Goal: Information Seeking & Learning: Learn about a topic

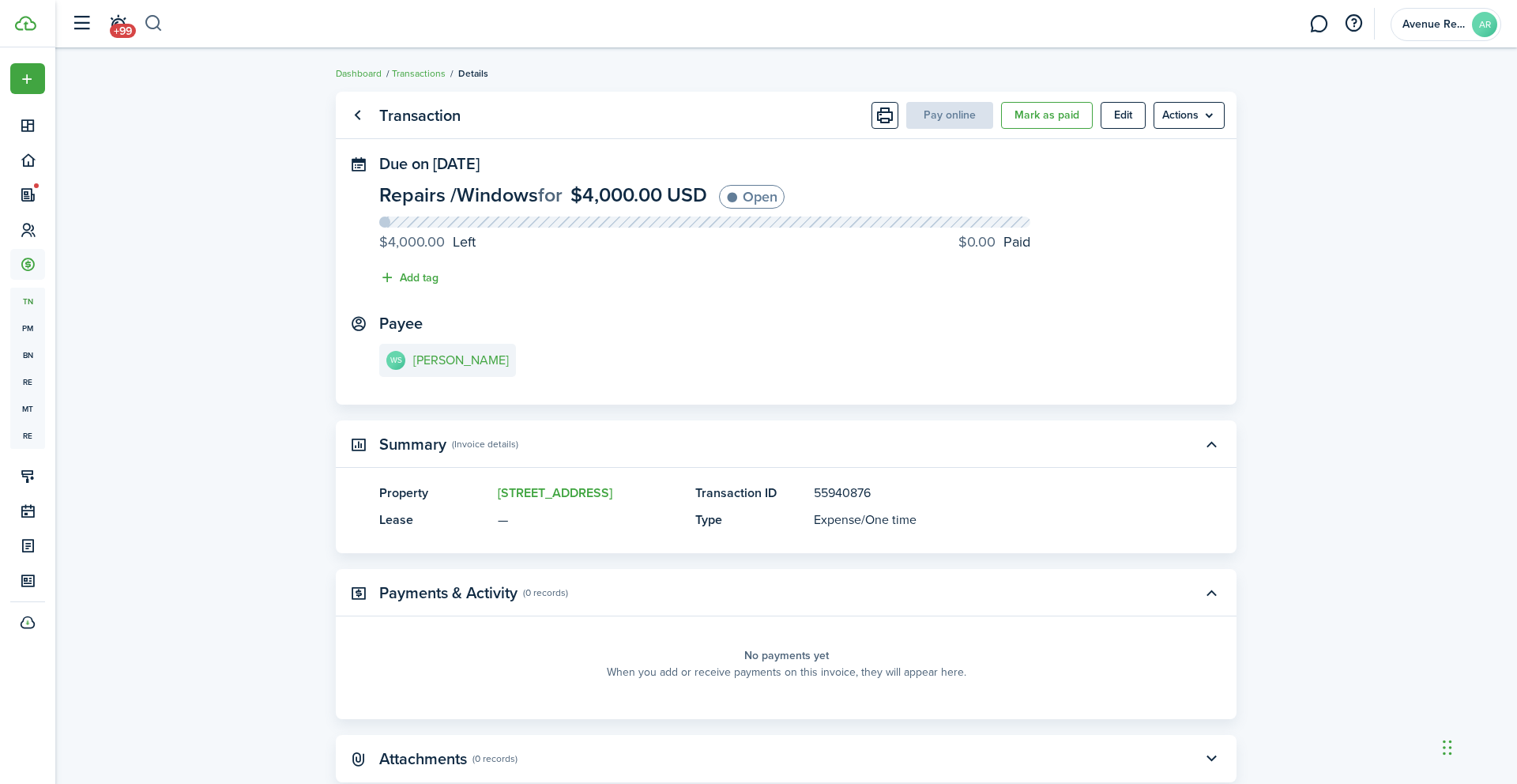
click at [151, 23] on button "button" at bounding box center [154, 23] width 20 height 27
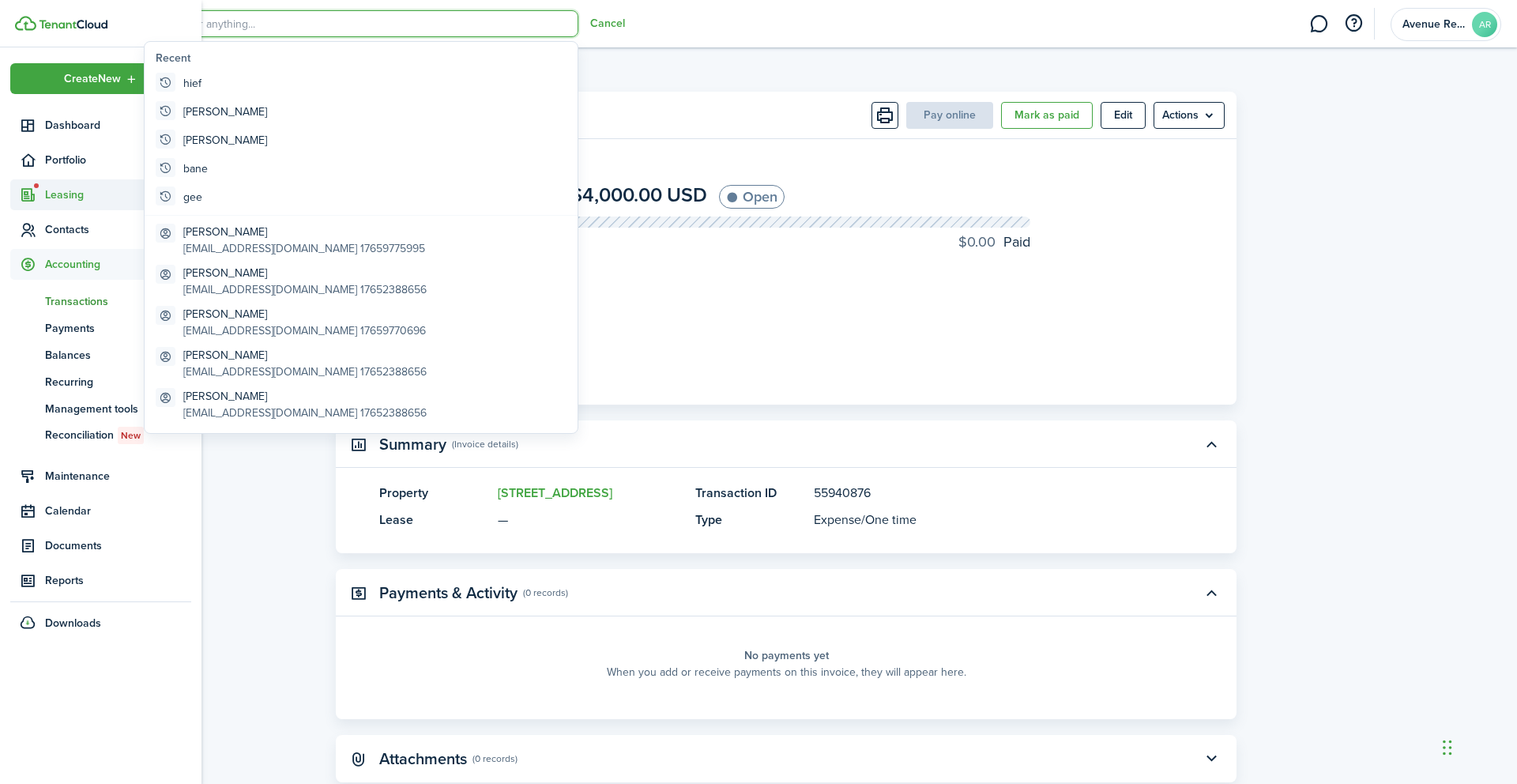
click at [56, 193] on span "Leasing" at bounding box center [118, 195] width 146 height 16
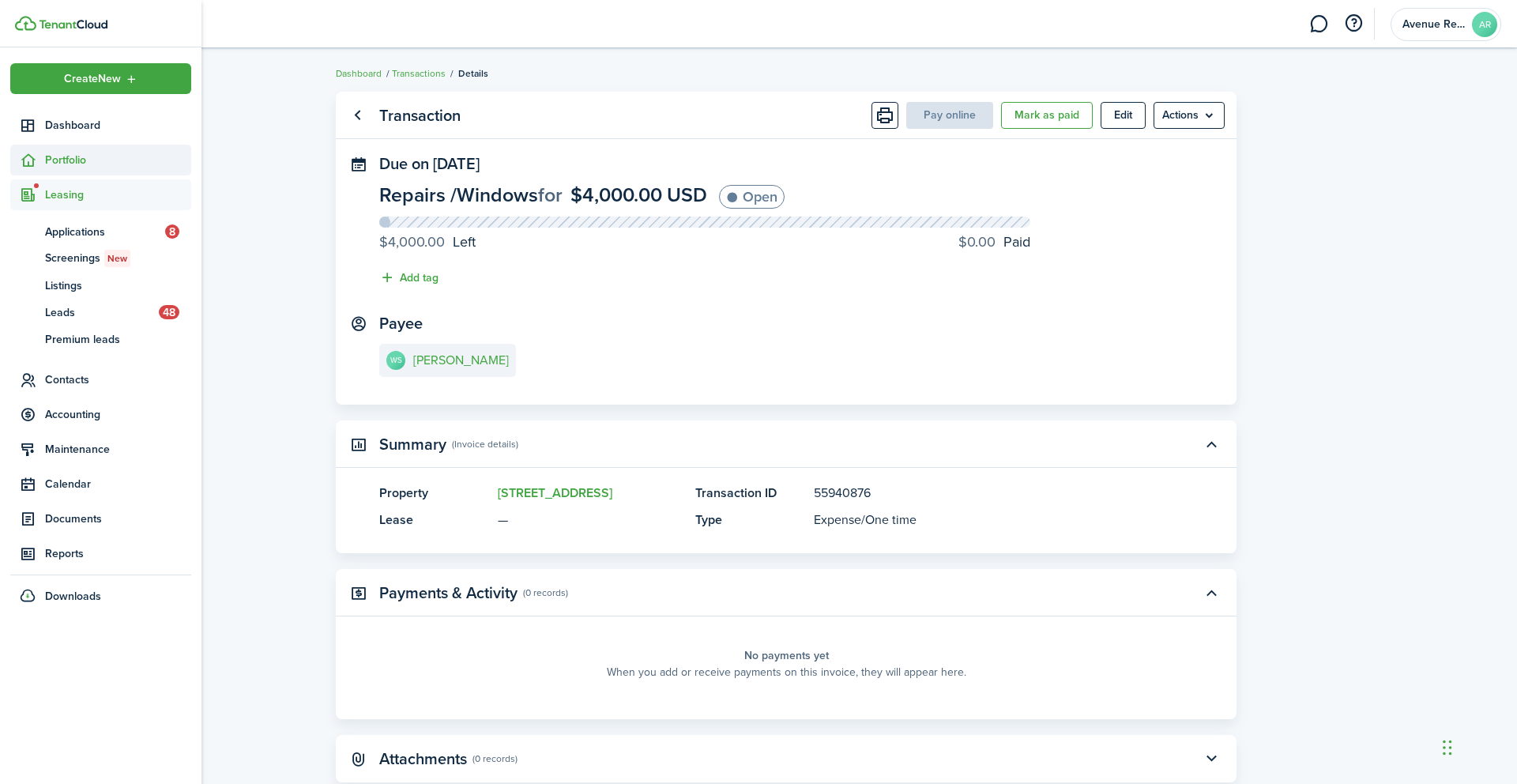
click at [60, 159] on span "Portfolio" at bounding box center [118, 160] width 146 height 16
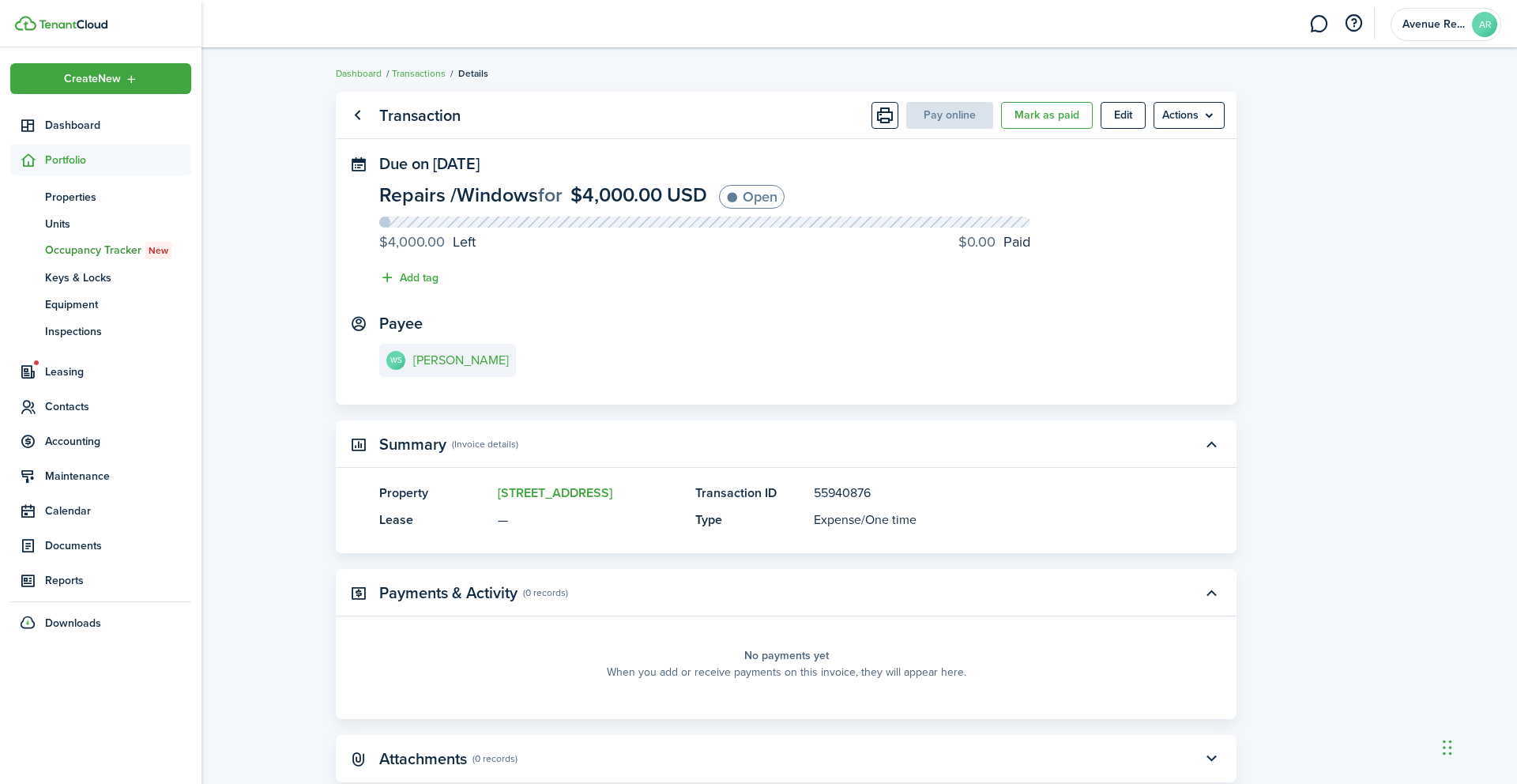
click at [111, 251] on span "Occupancy Tracker New" at bounding box center [118, 250] width 146 height 17
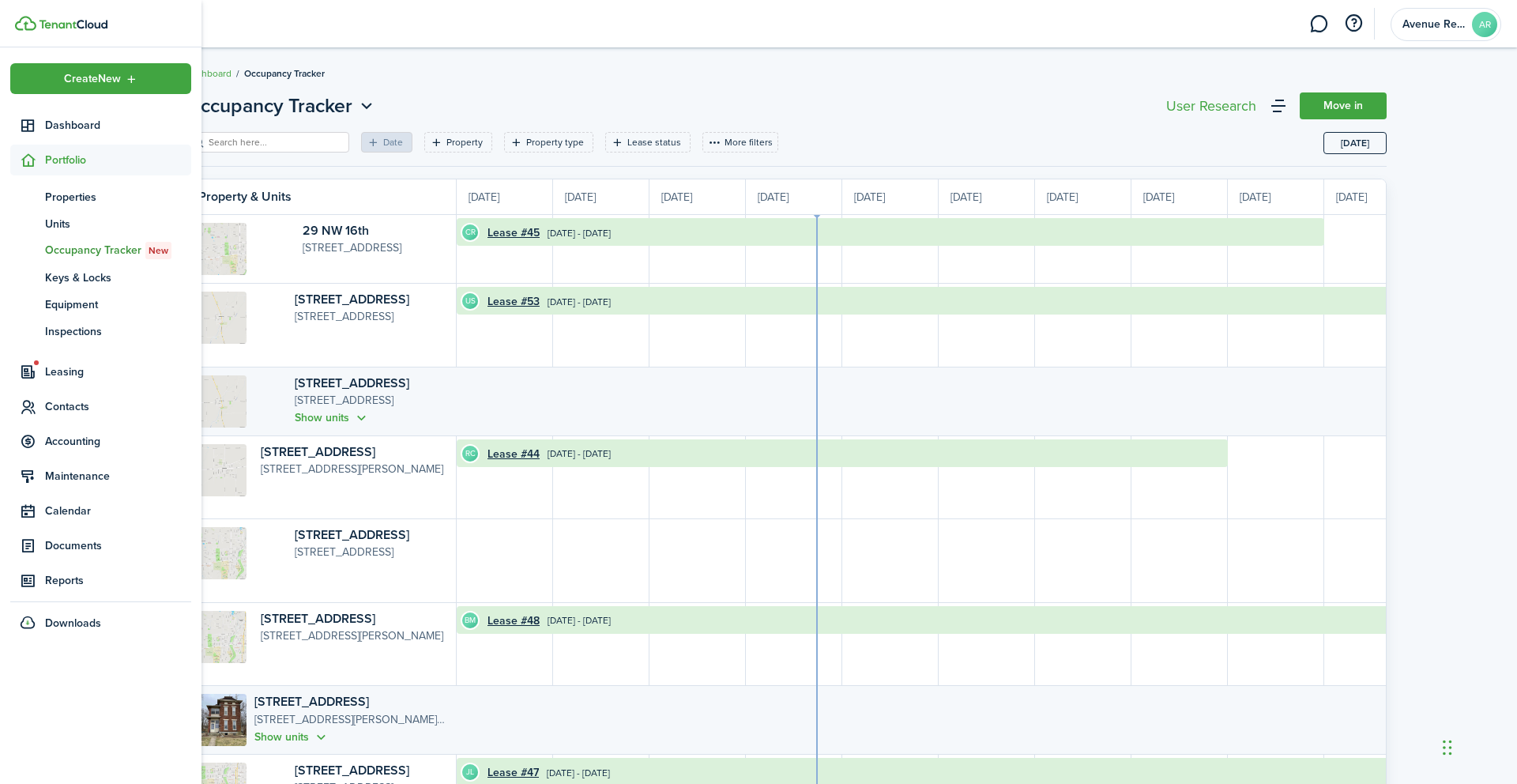
scroll to position [0, 289]
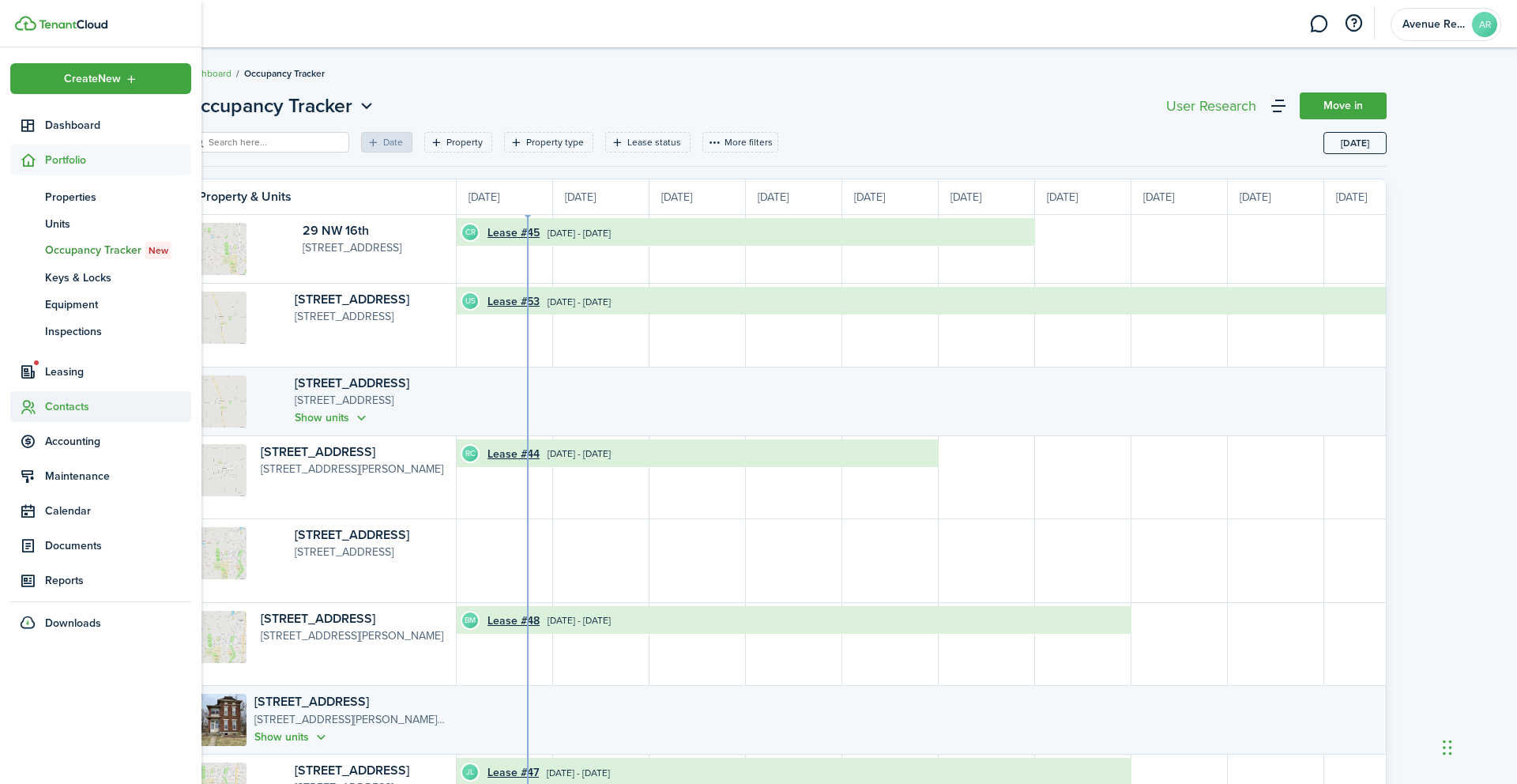
click at [71, 410] on span "Contacts" at bounding box center [118, 406] width 146 height 16
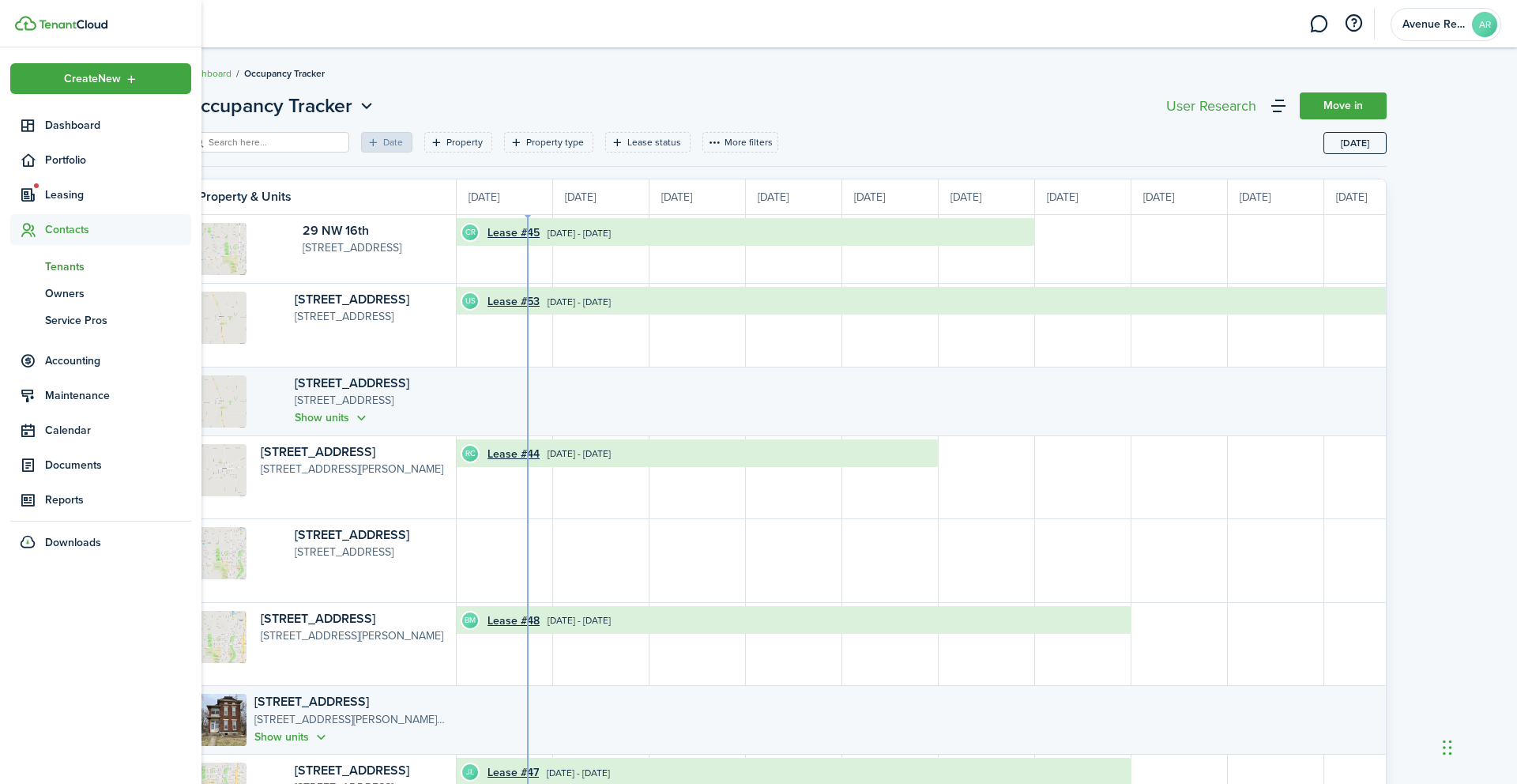
click at [68, 266] on span "Tenants" at bounding box center [118, 267] width 146 height 16
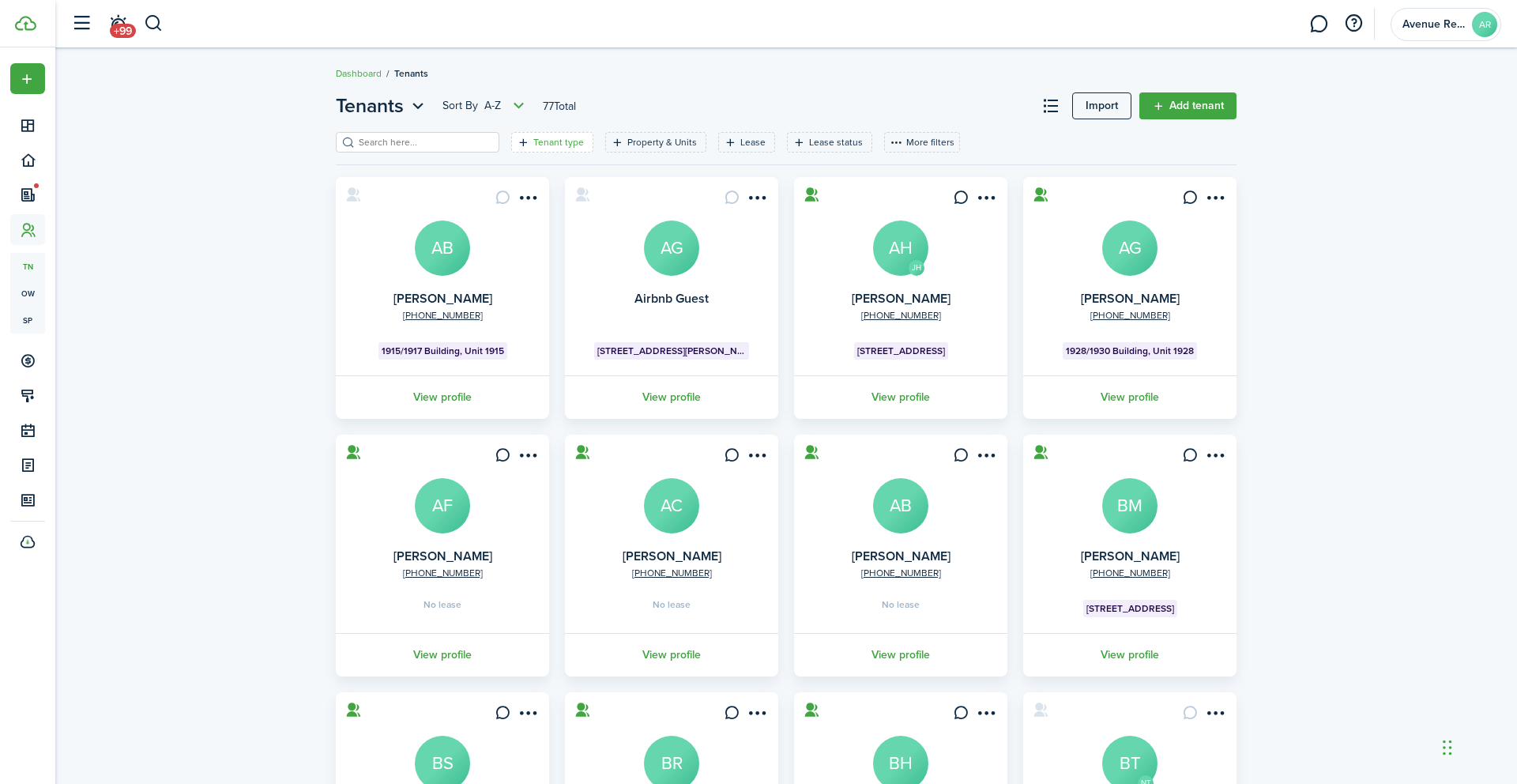
click at [534, 143] on filter-tag-label "Tenant type" at bounding box center [559, 142] width 50 height 14
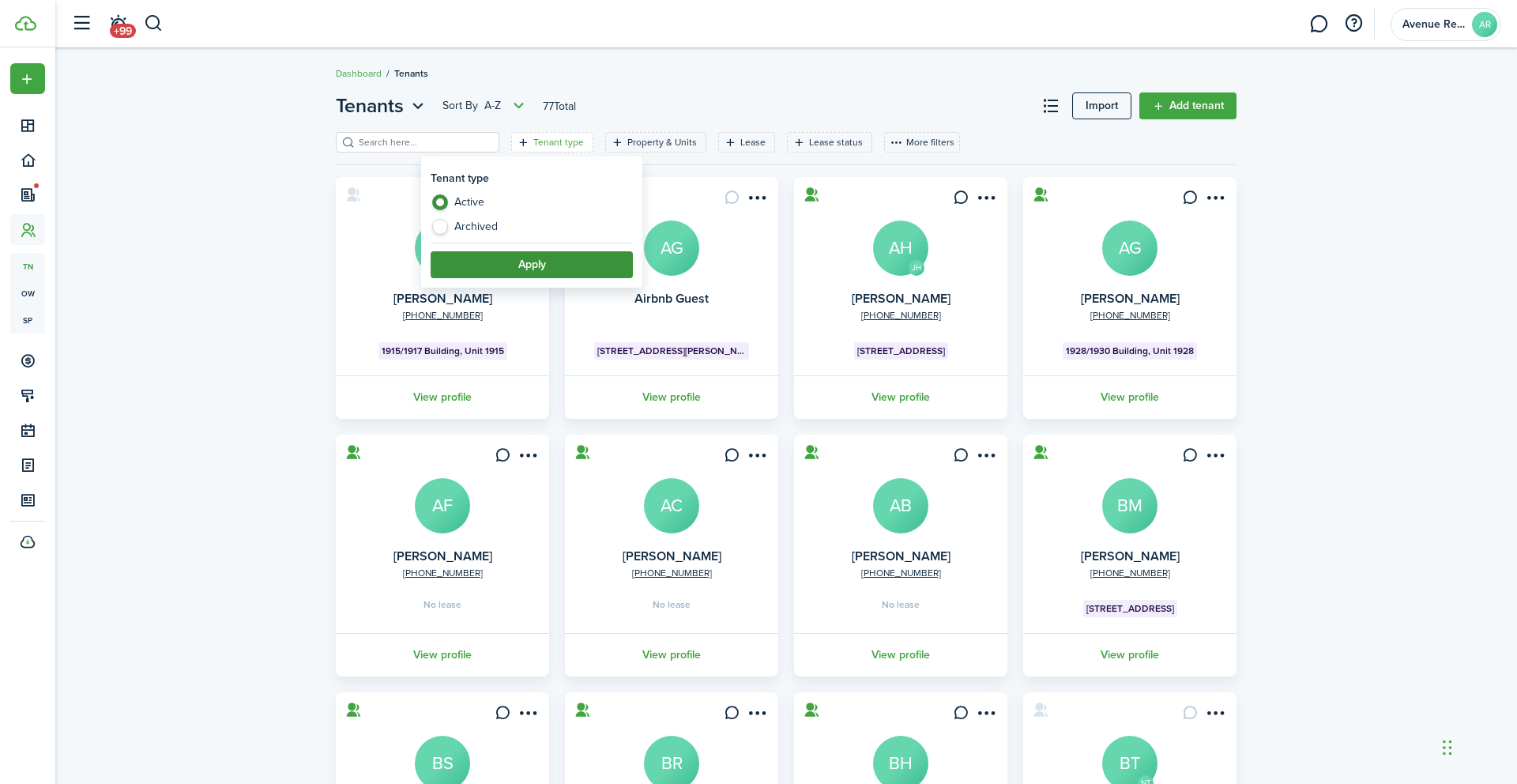
click at [523, 264] on button "Apply" at bounding box center [532, 265] width 202 height 27
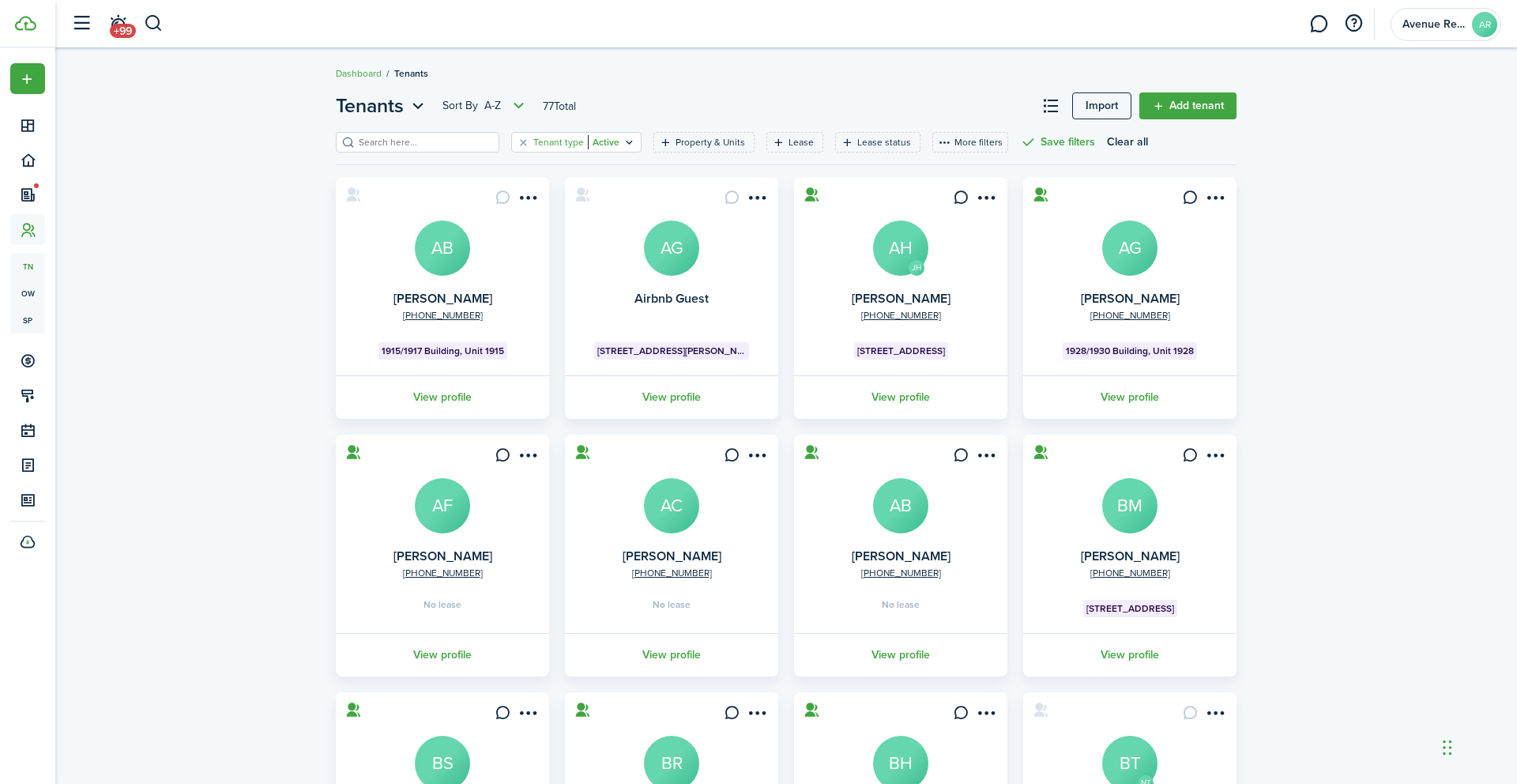
click at [623, 144] on icon "Open filter" at bounding box center [629, 142] width 14 height 13
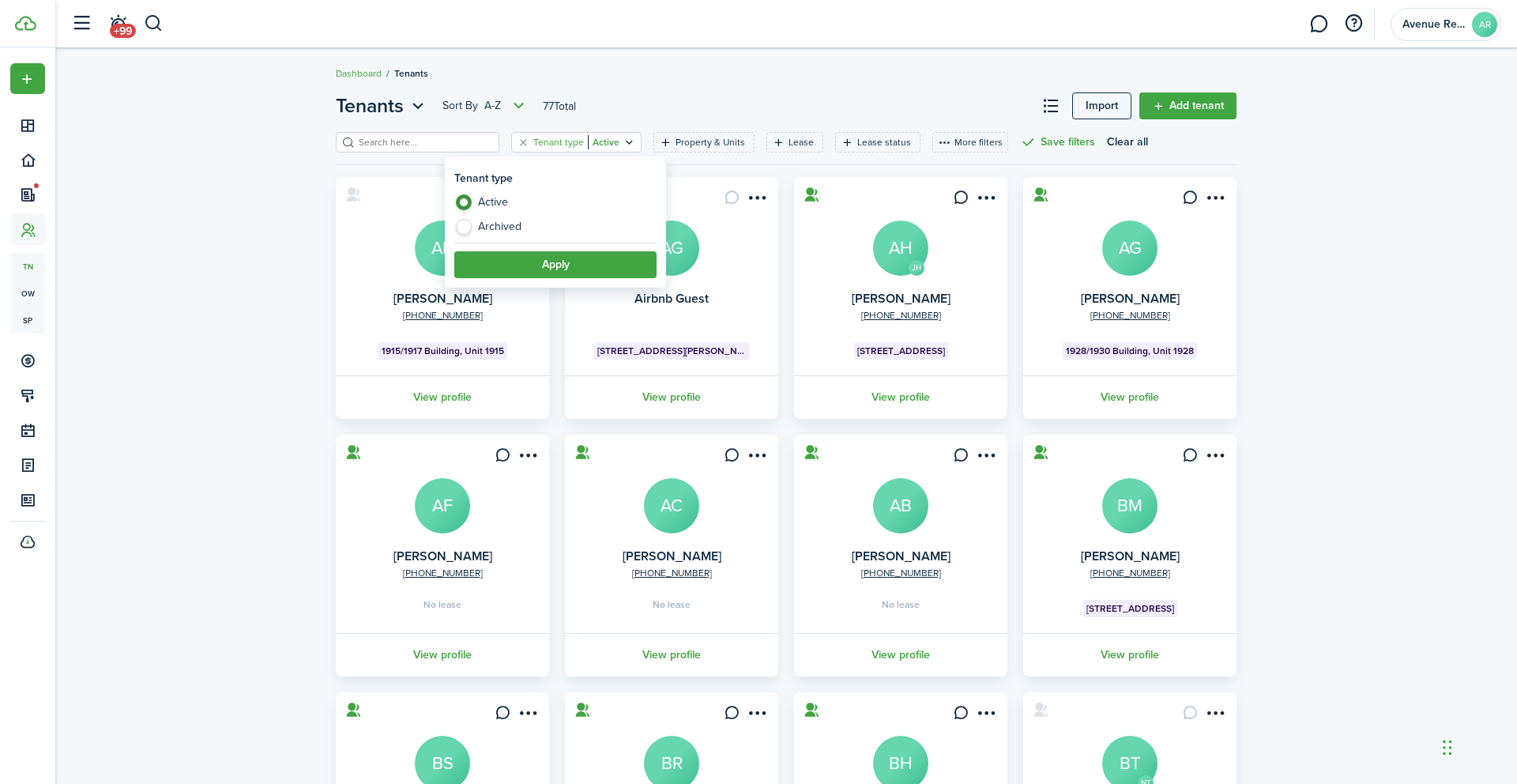
click at [623, 144] on icon "Open filter" at bounding box center [629, 142] width 14 height 13
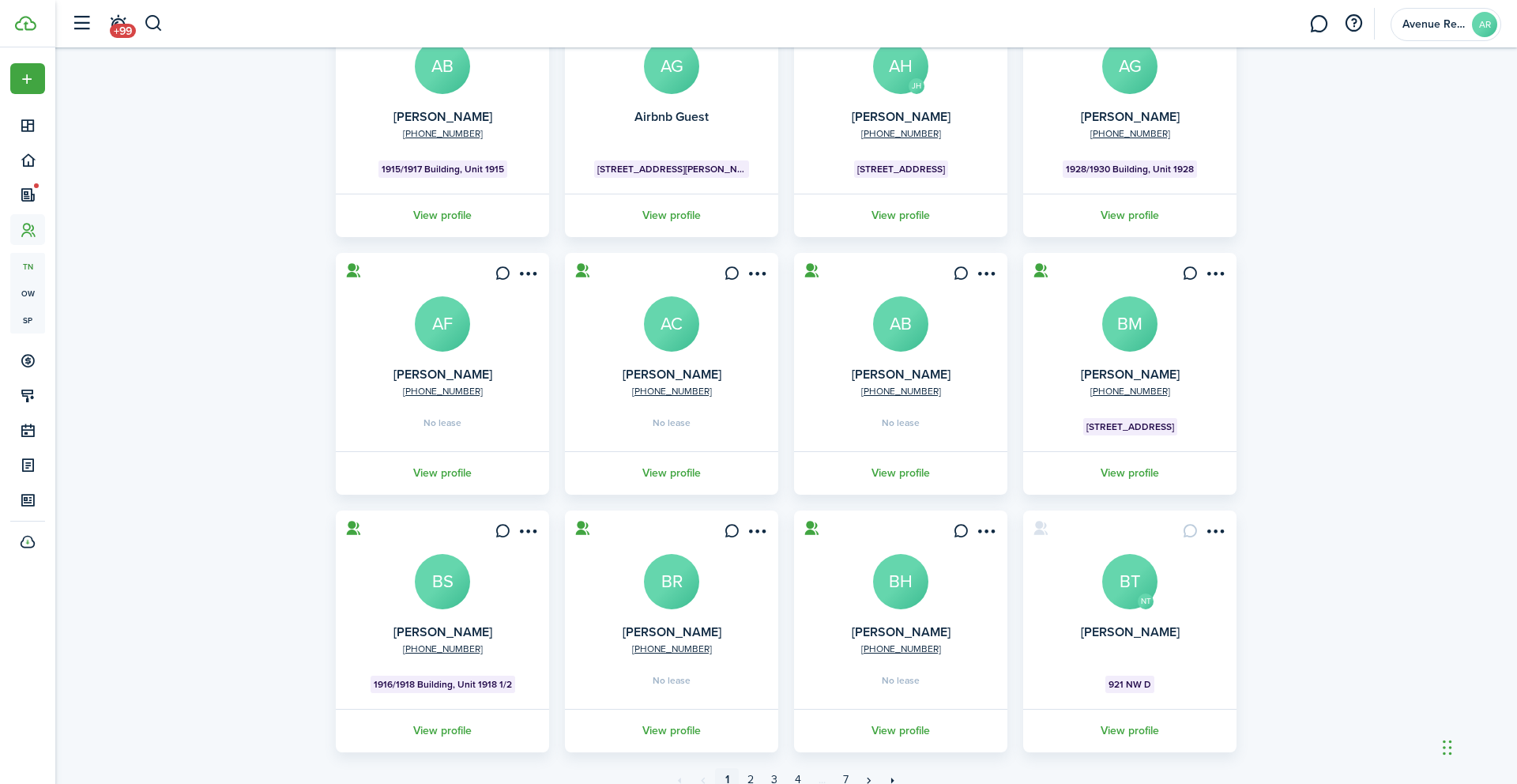
scroll to position [249, 0]
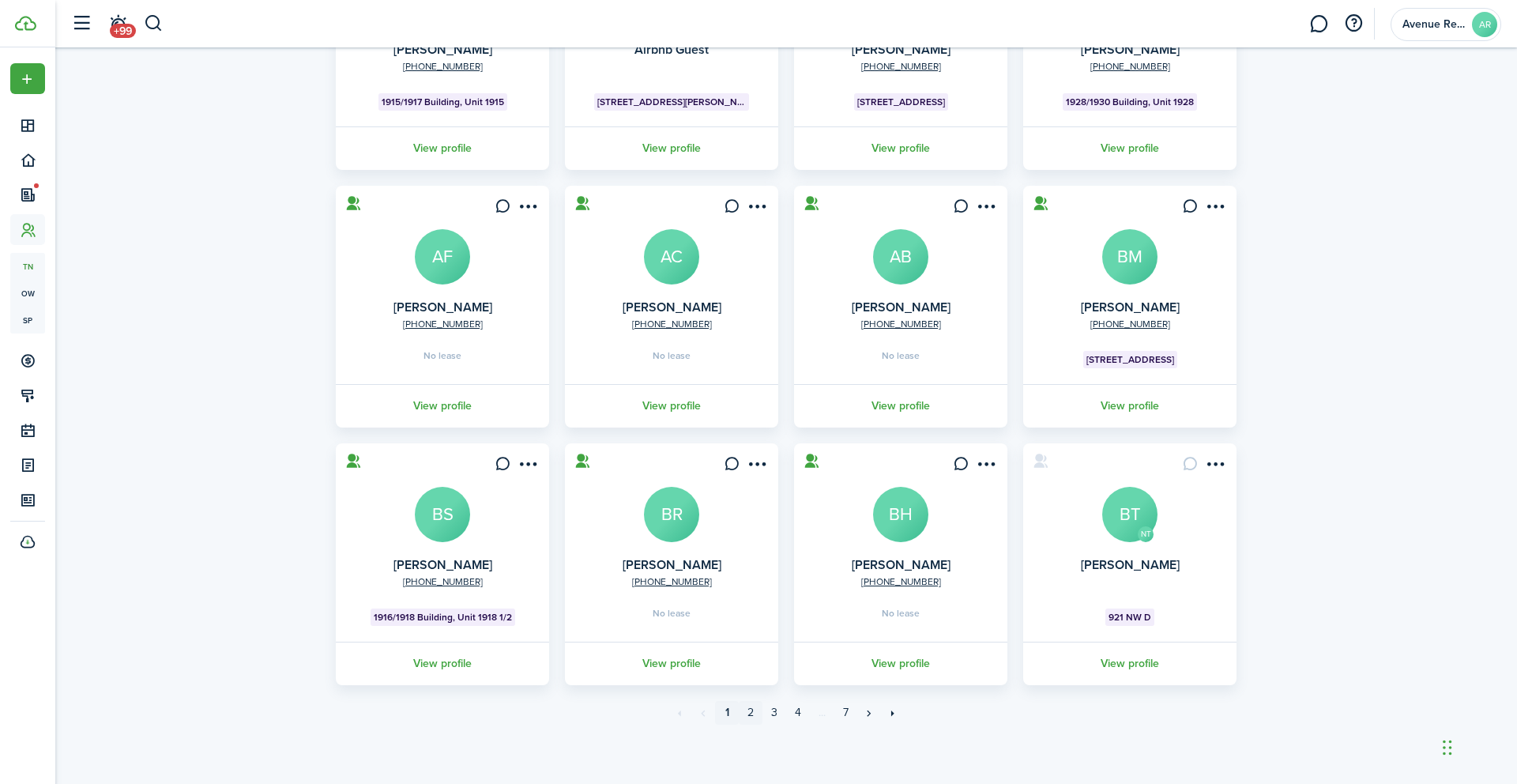
click at [749, 714] on link "2" at bounding box center [751, 713] width 23 height 23
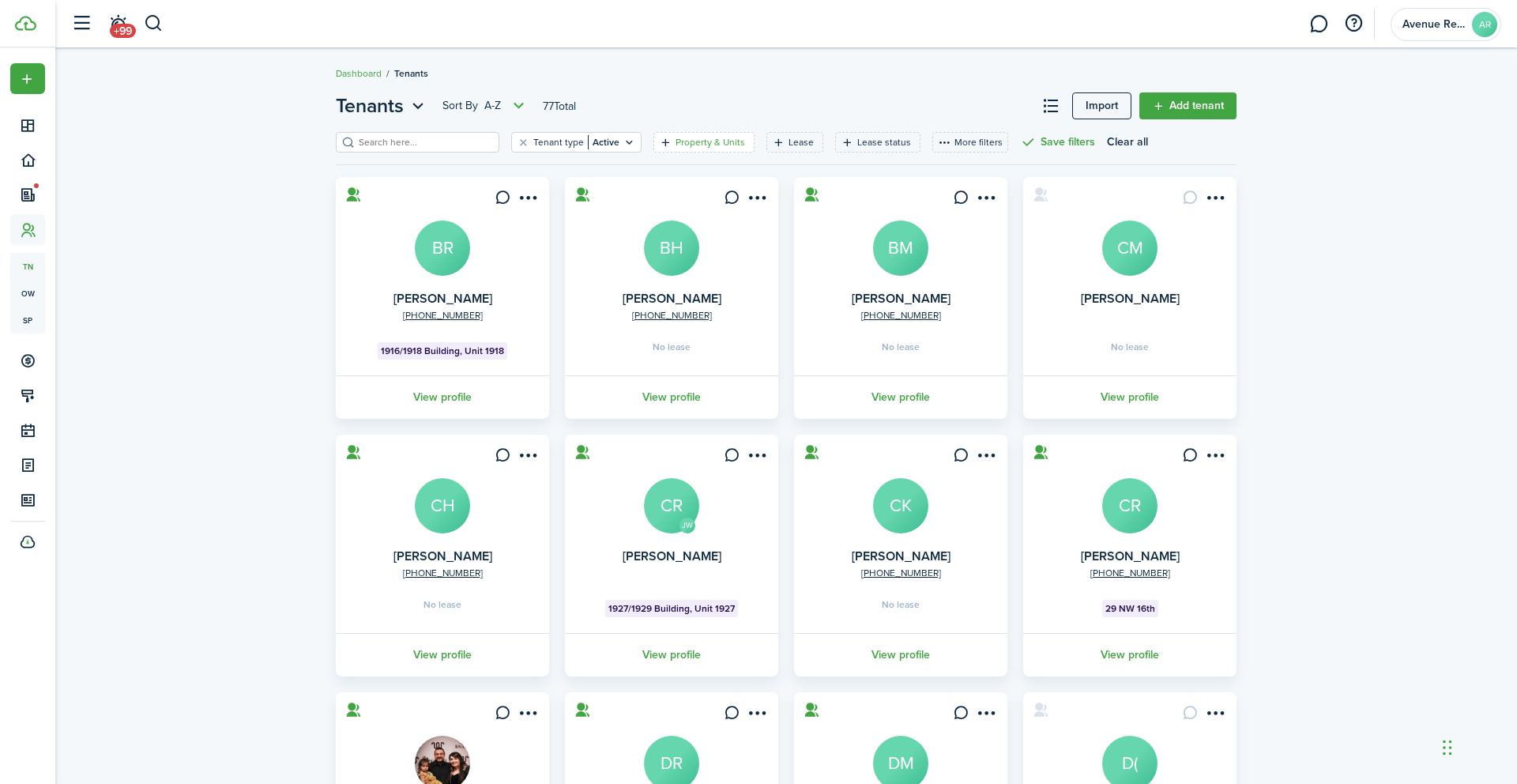
click at [676, 140] on filter-tag-label "Property & Units" at bounding box center [710, 142] width 69 height 14
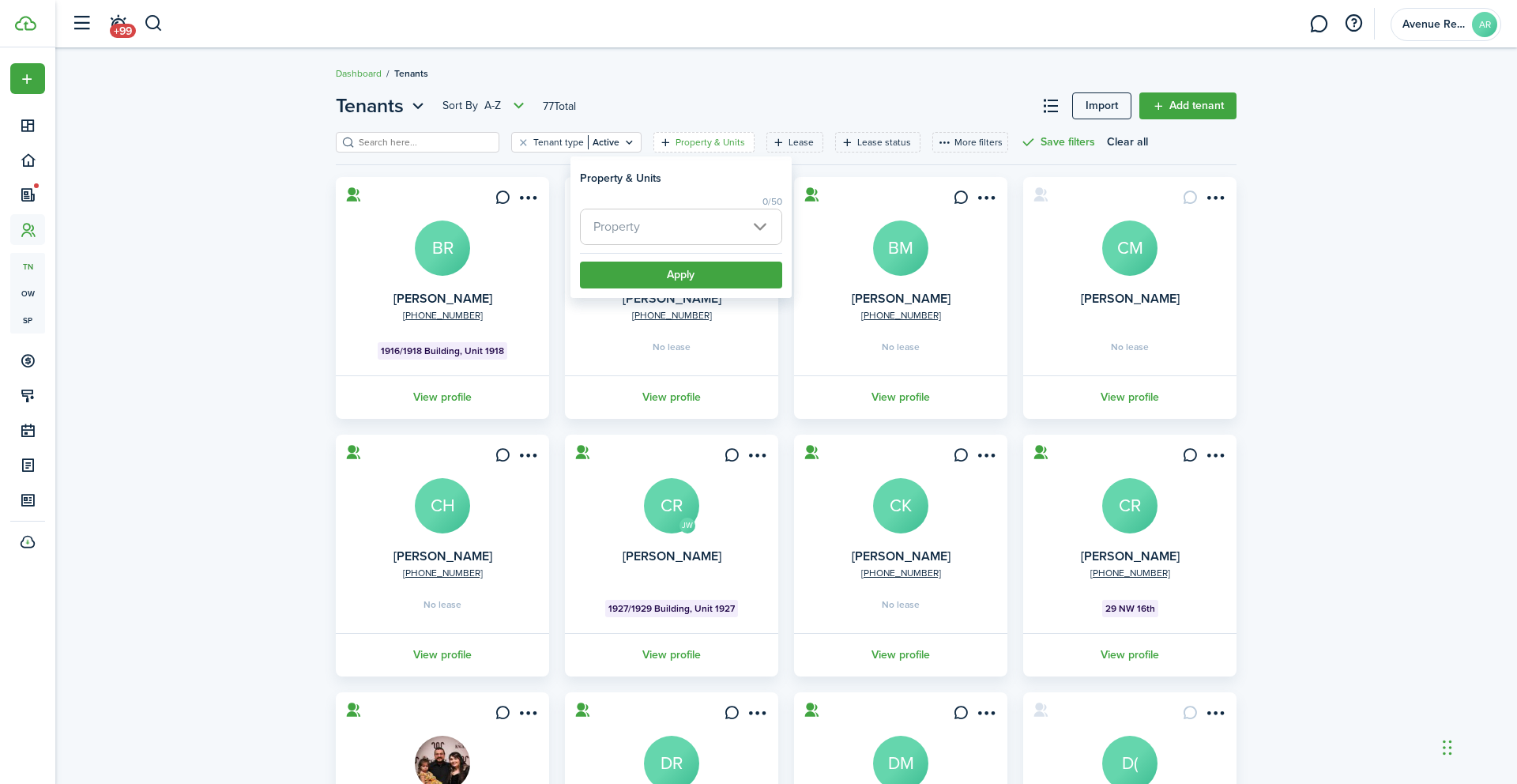
click at [717, 228] on span "Property" at bounding box center [681, 226] width 201 height 35
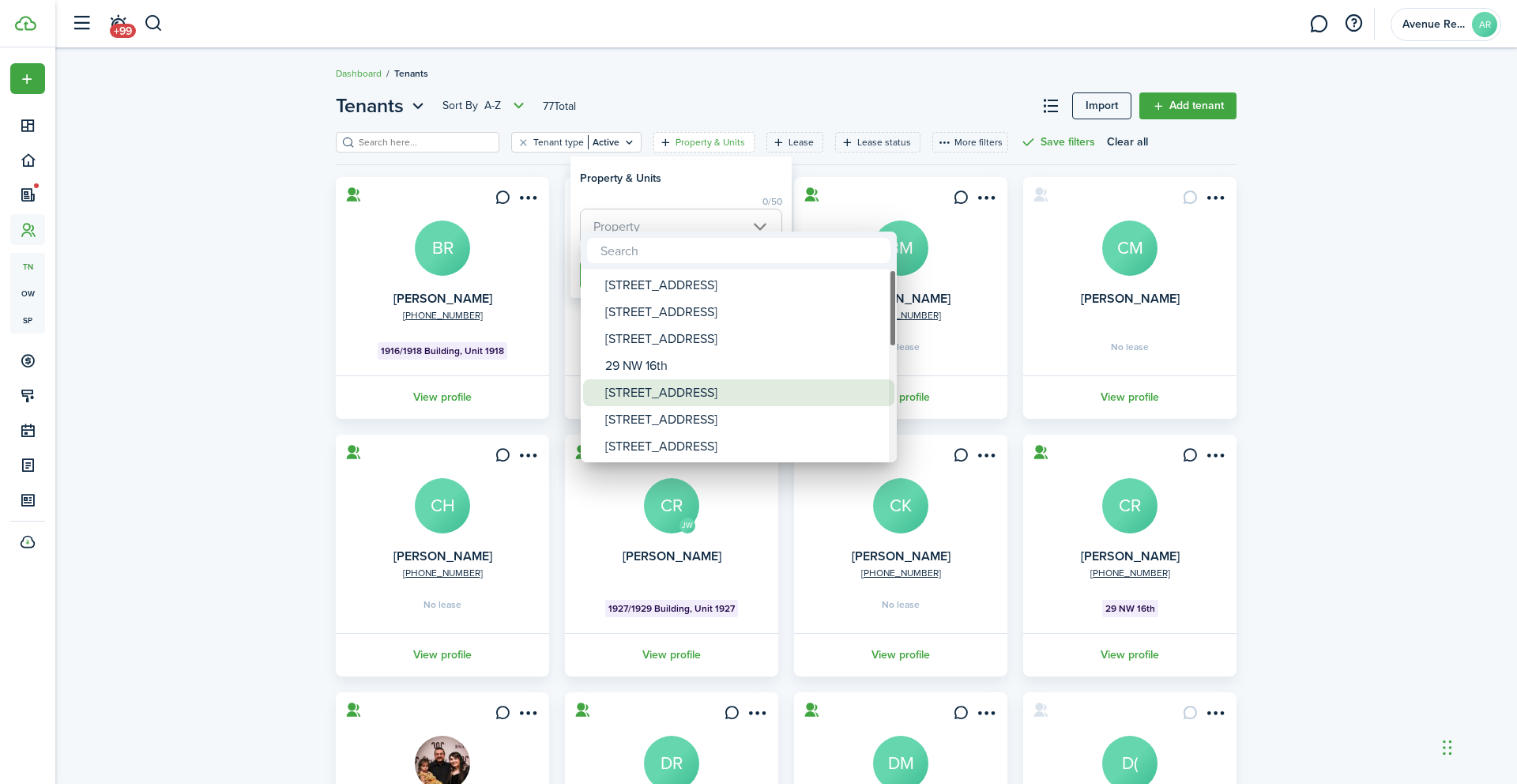
scroll to position [4, 0]
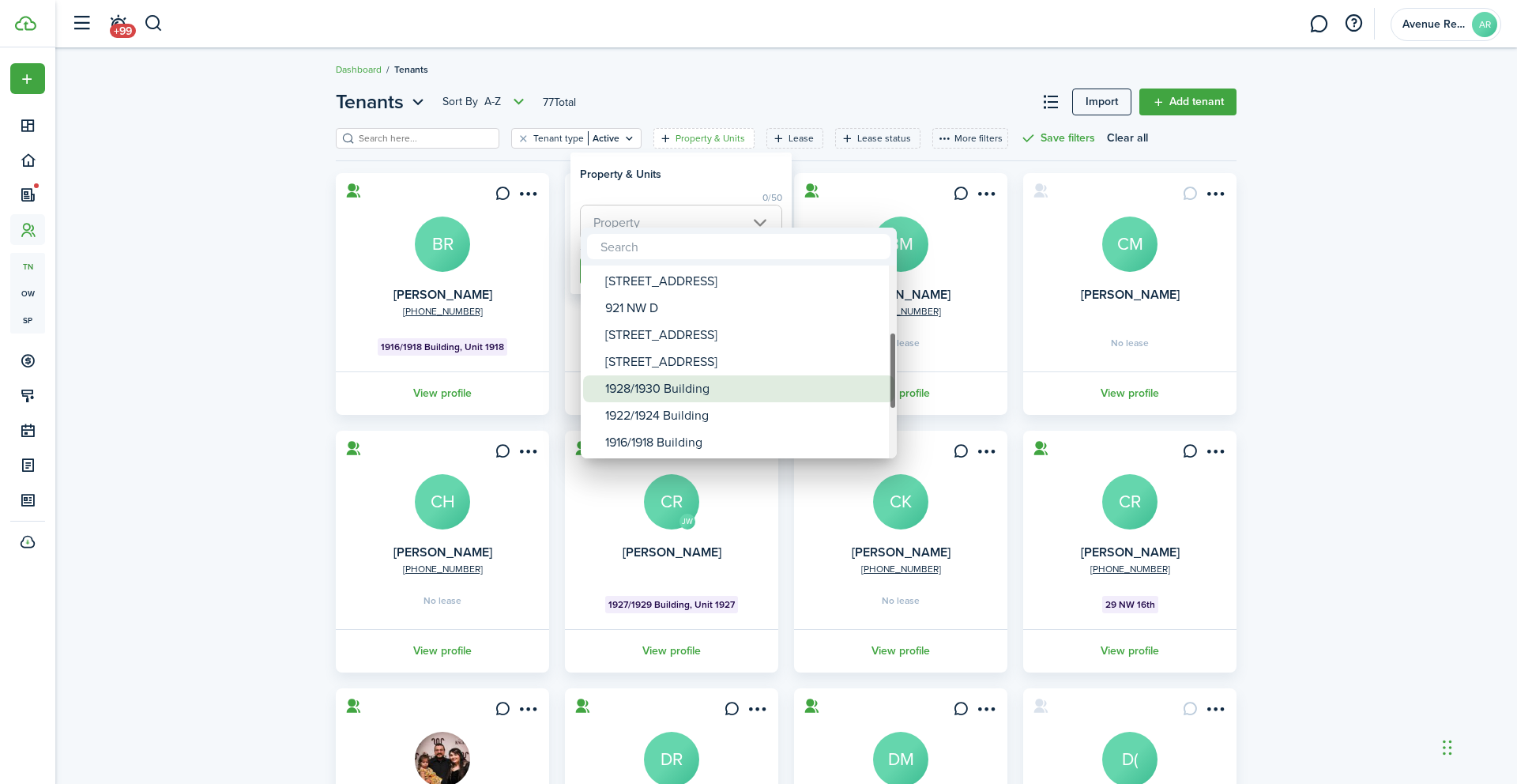
click at [690, 394] on div "1928/1930 Building" at bounding box center [745, 388] width 279 height 27
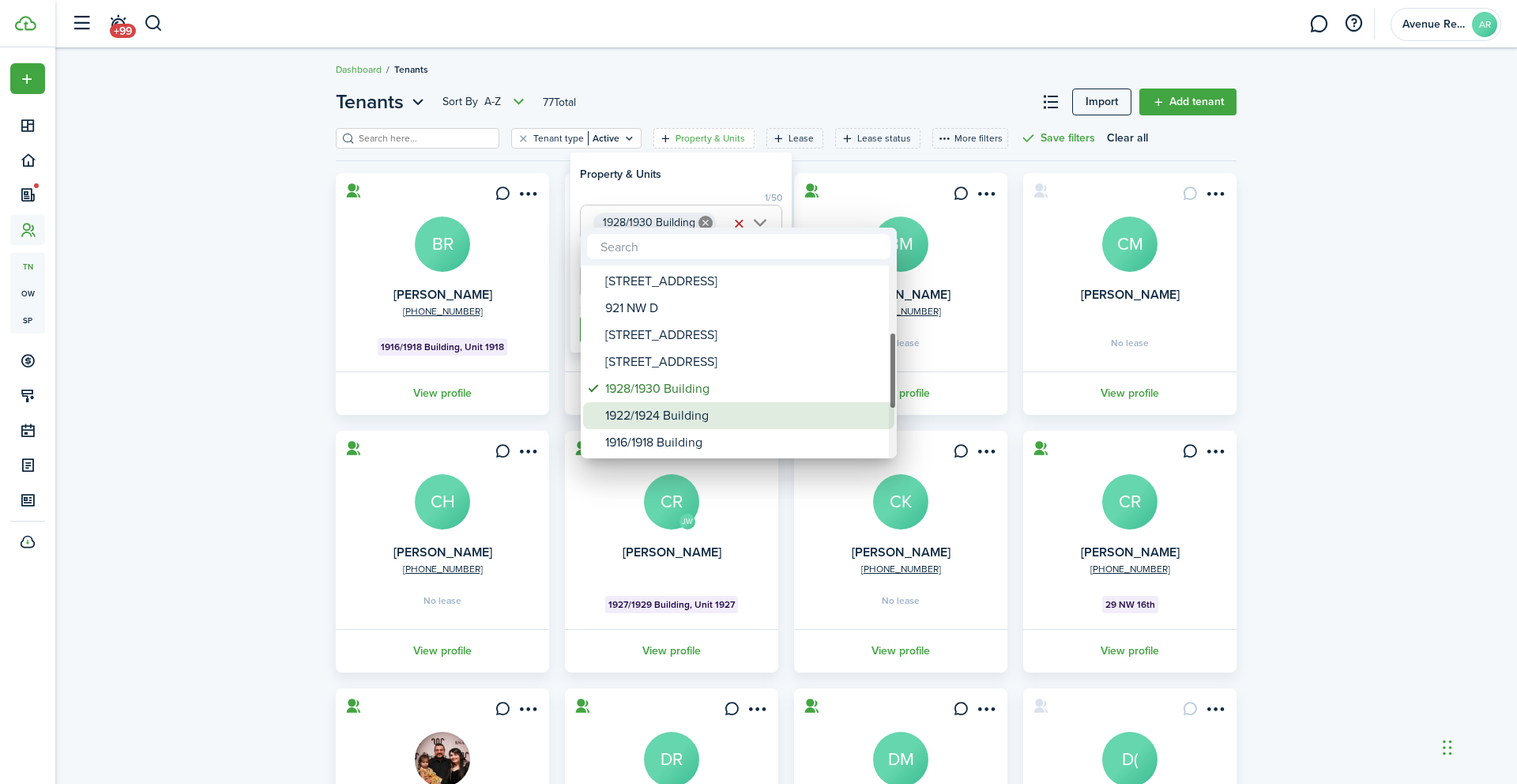
click at [674, 419] on div "1922/1924 Building" at bounding box center [745, 415] width 279 height 27
click at [670, 443] on div "1916/1918 Building" at bounding box center [745, 442] width 279 height 27
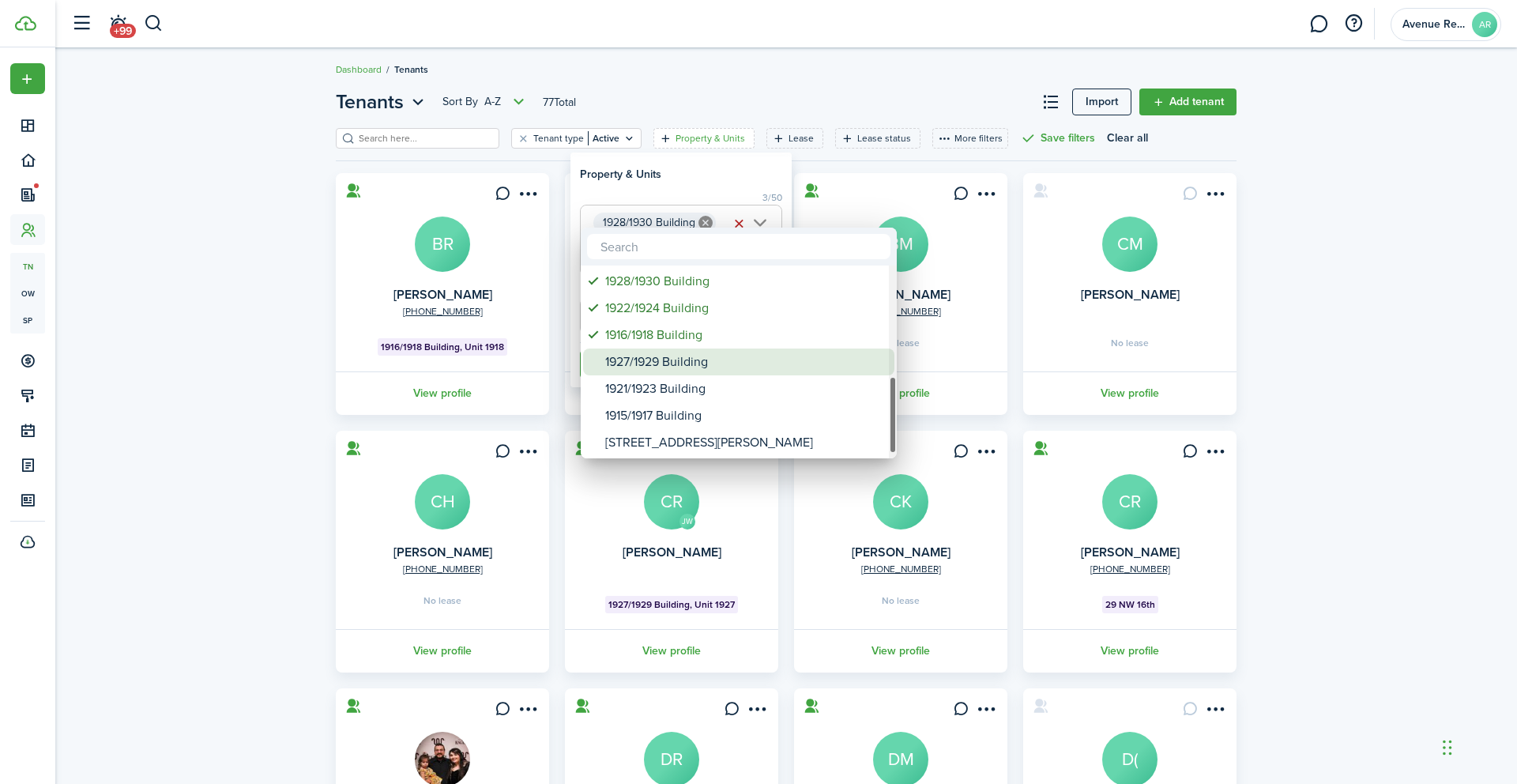
click at [663, 367] on div "1927/1929 Building" at bounding box center [745, 362] width 279 height 27
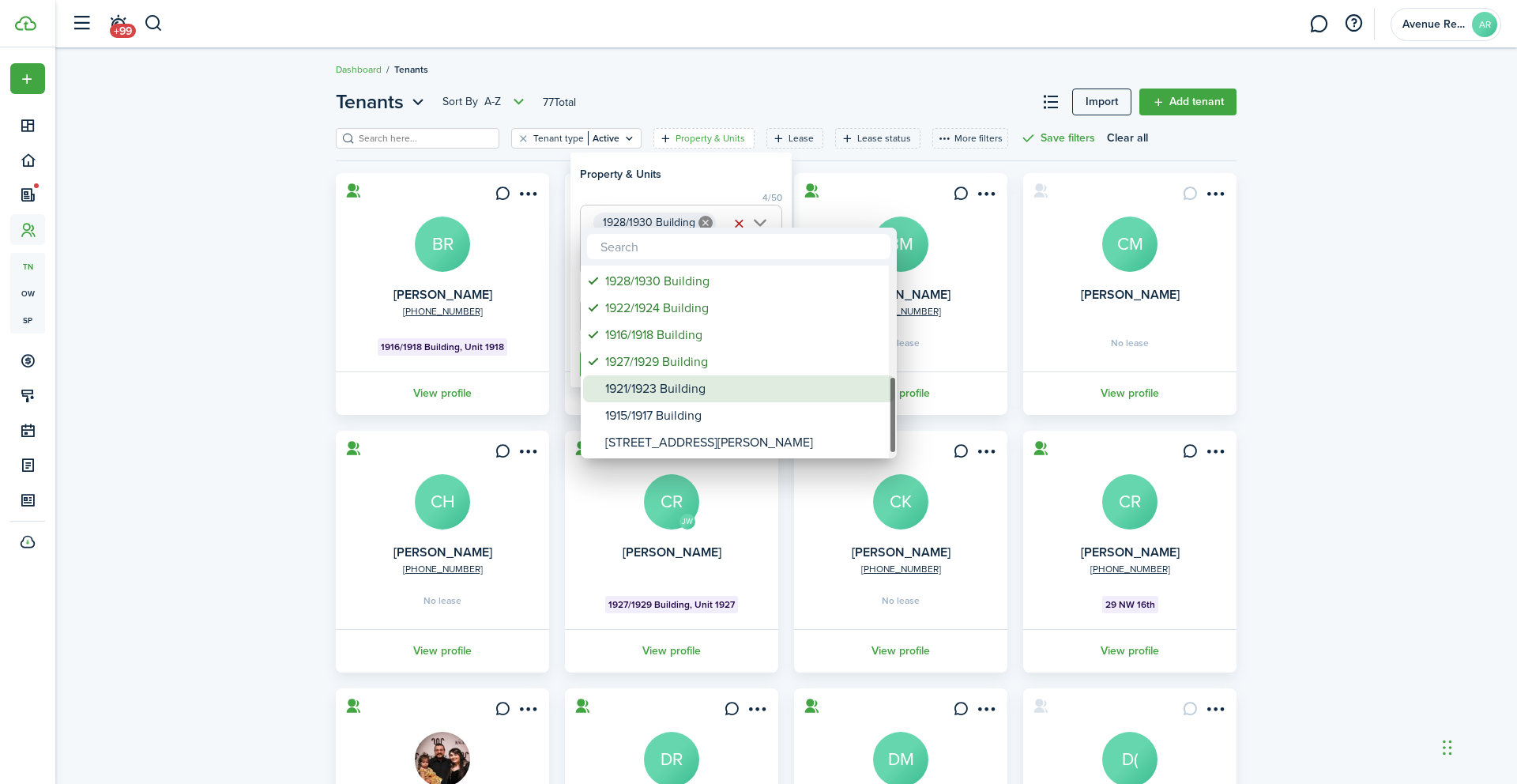
click at [657, 386] on div "1921/1923 Building" at bounding box center [745, 388] width 279 height 27
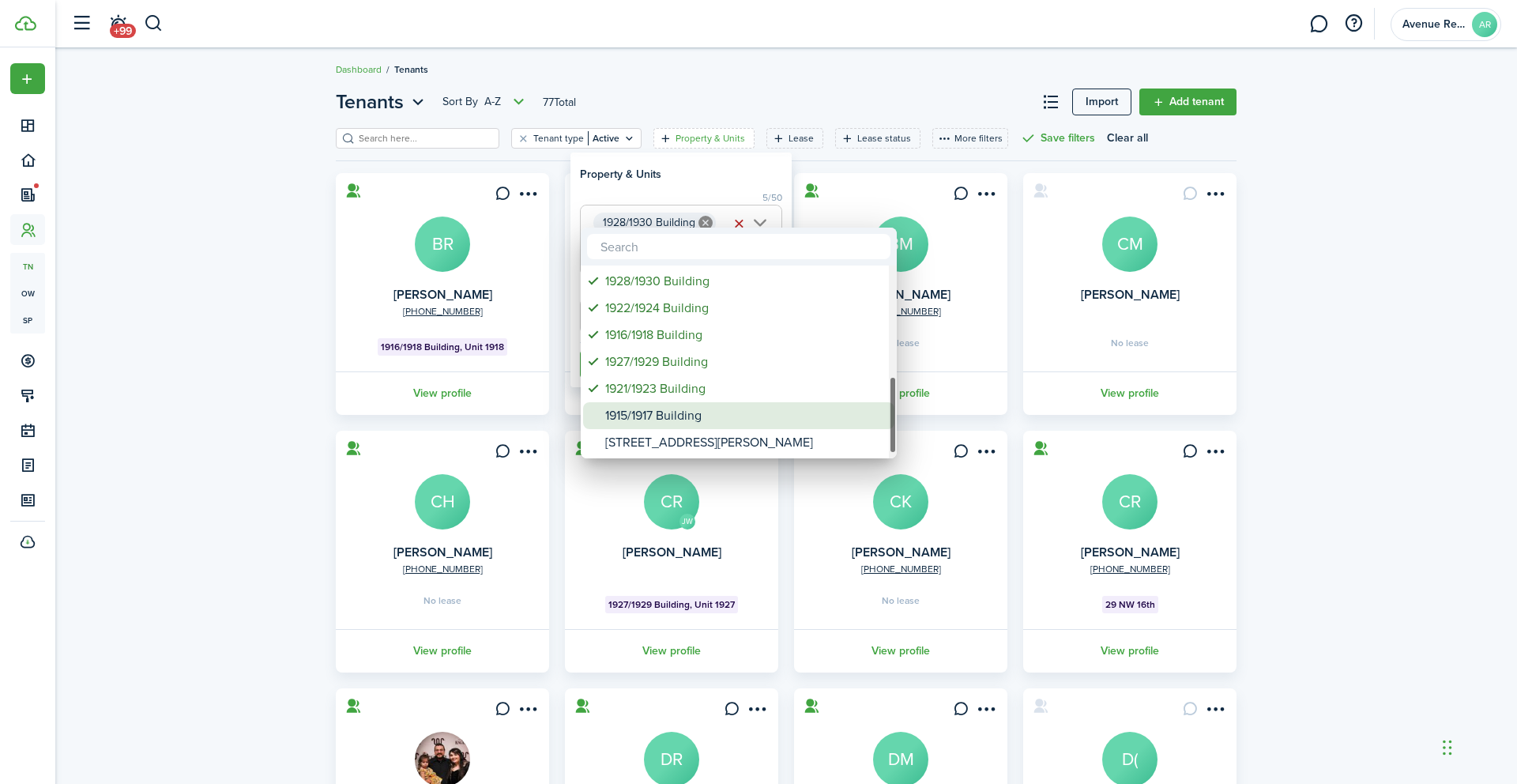
click at [653, 411] on div "1915/1917 Building" at bounding box center [745, 415] width 279 height 27
type input "1928/1930 Building, 1922/1924 Building, 1916/1918 Building, 1927/1929 Building,…"
click at [832, 85] on div at bounding box center [759, 392] width 1770 height 1036
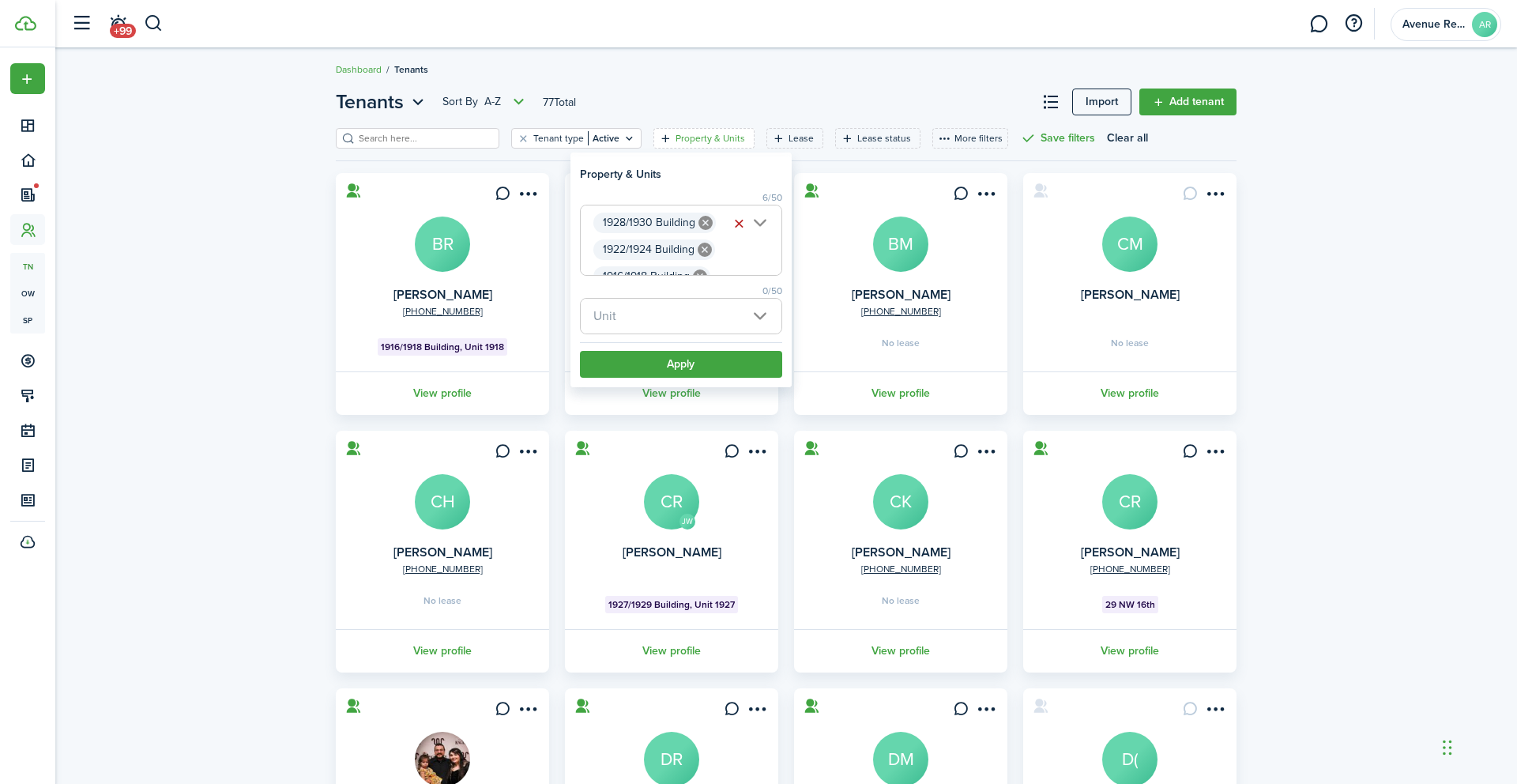
scroll to position [0, 498]
click at [691, 368] on button "Apply" at bounding box center [681, 364] width 202 height 27
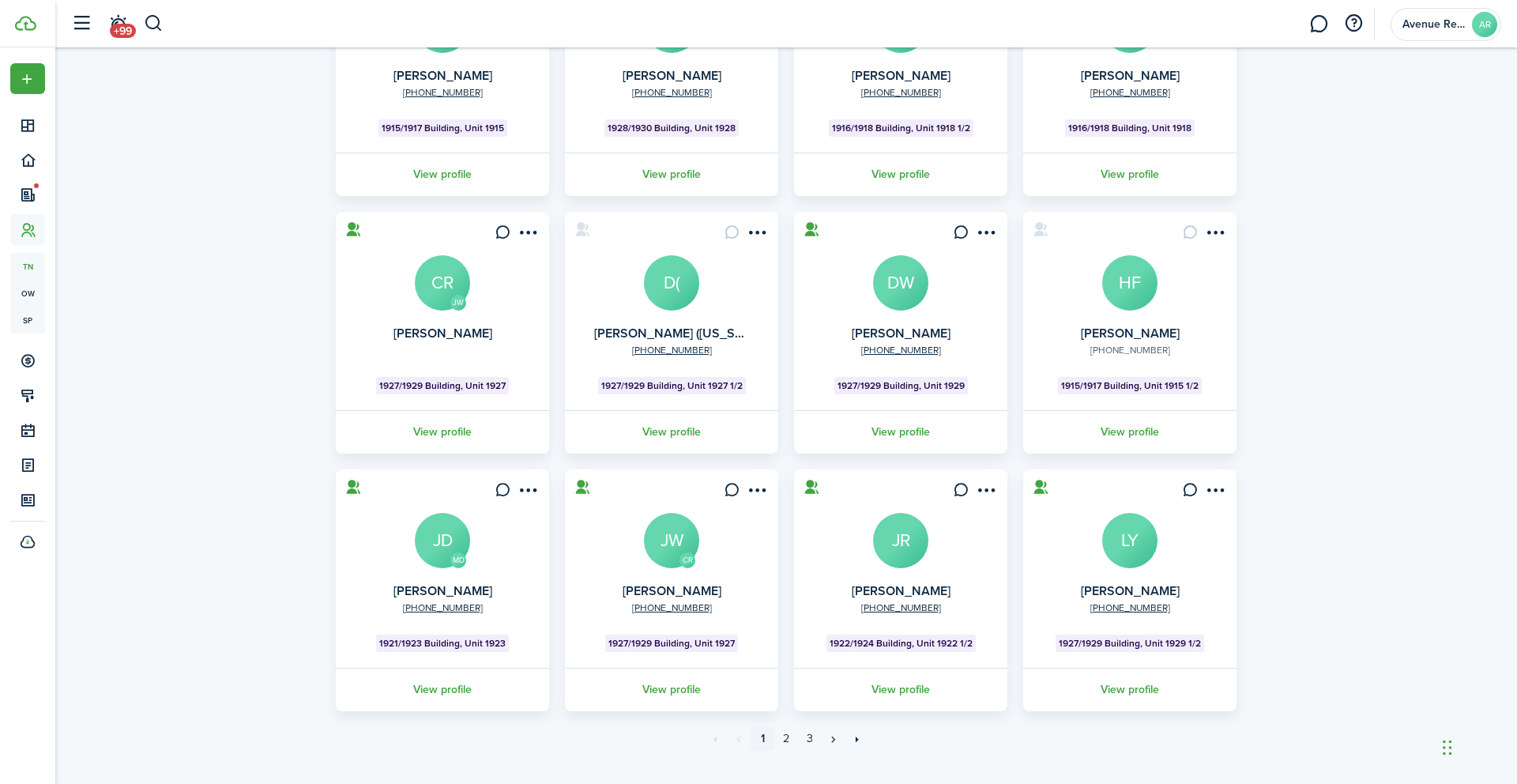
scroll to position [249, 0]
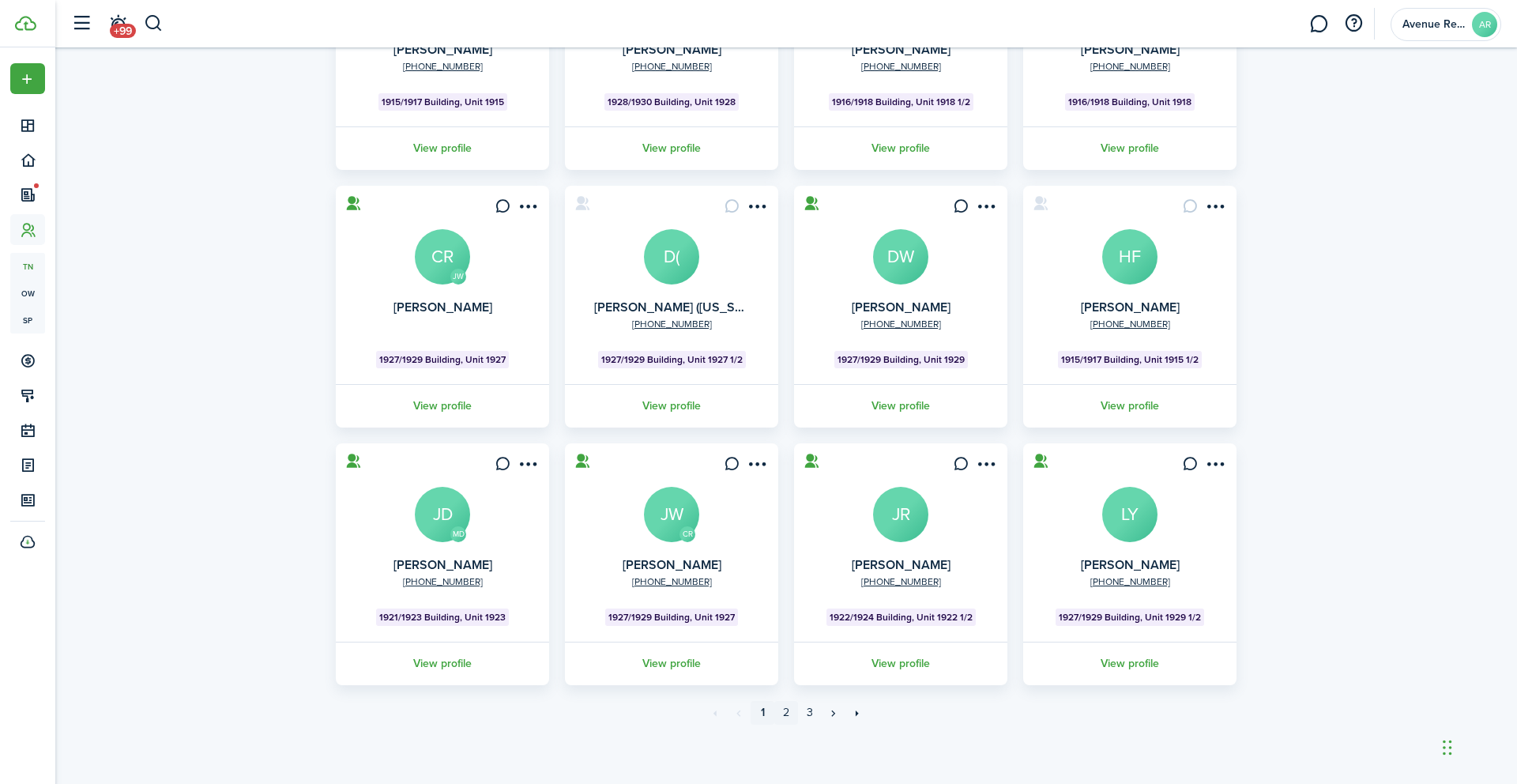
click at [788, 713] on link "2" at bounding box center [786, 713] width 23 height 23
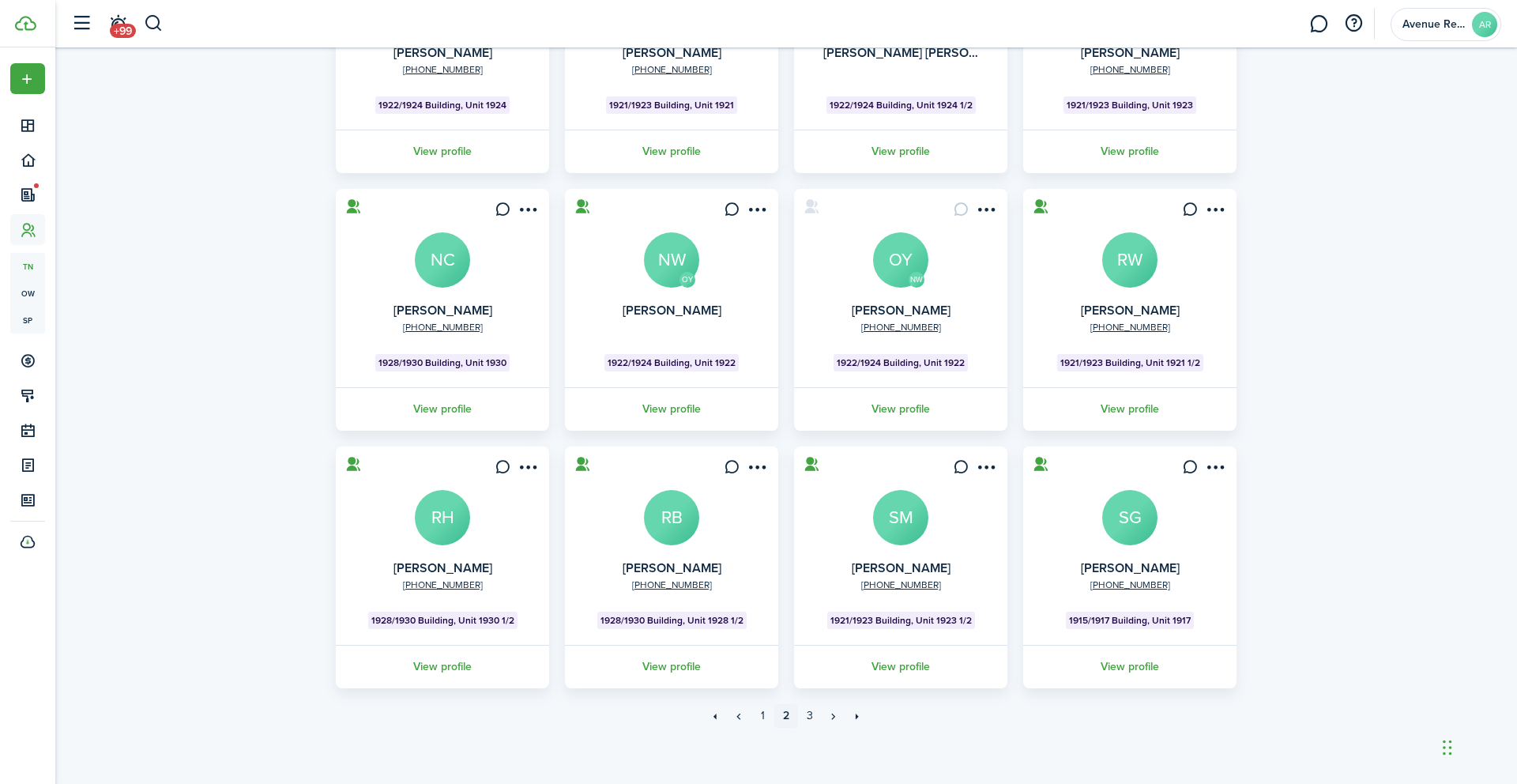
scroll to position [249, 0]
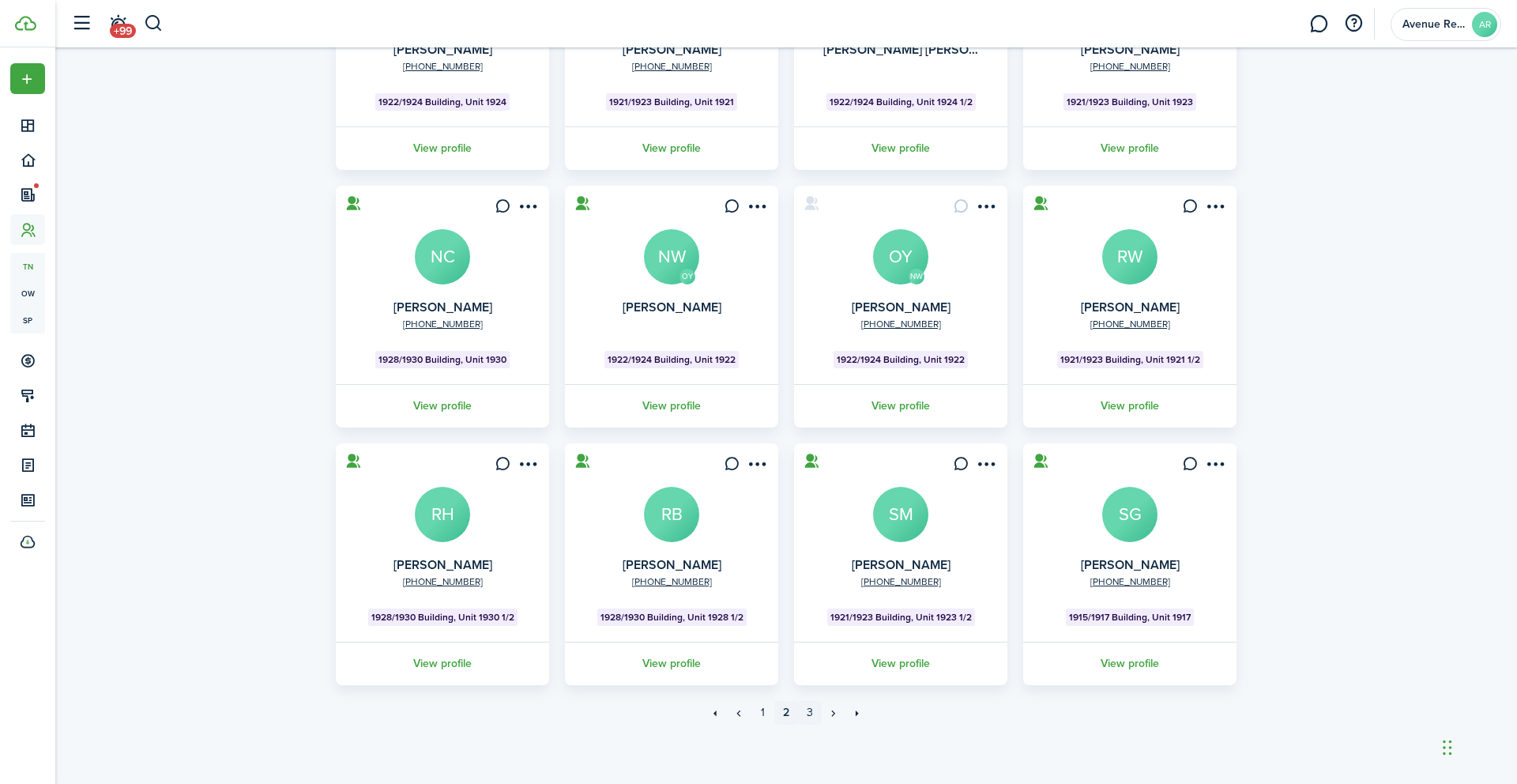
click at [811, 712] on link "3" at bounding box center [810, 713] width 23 height 23
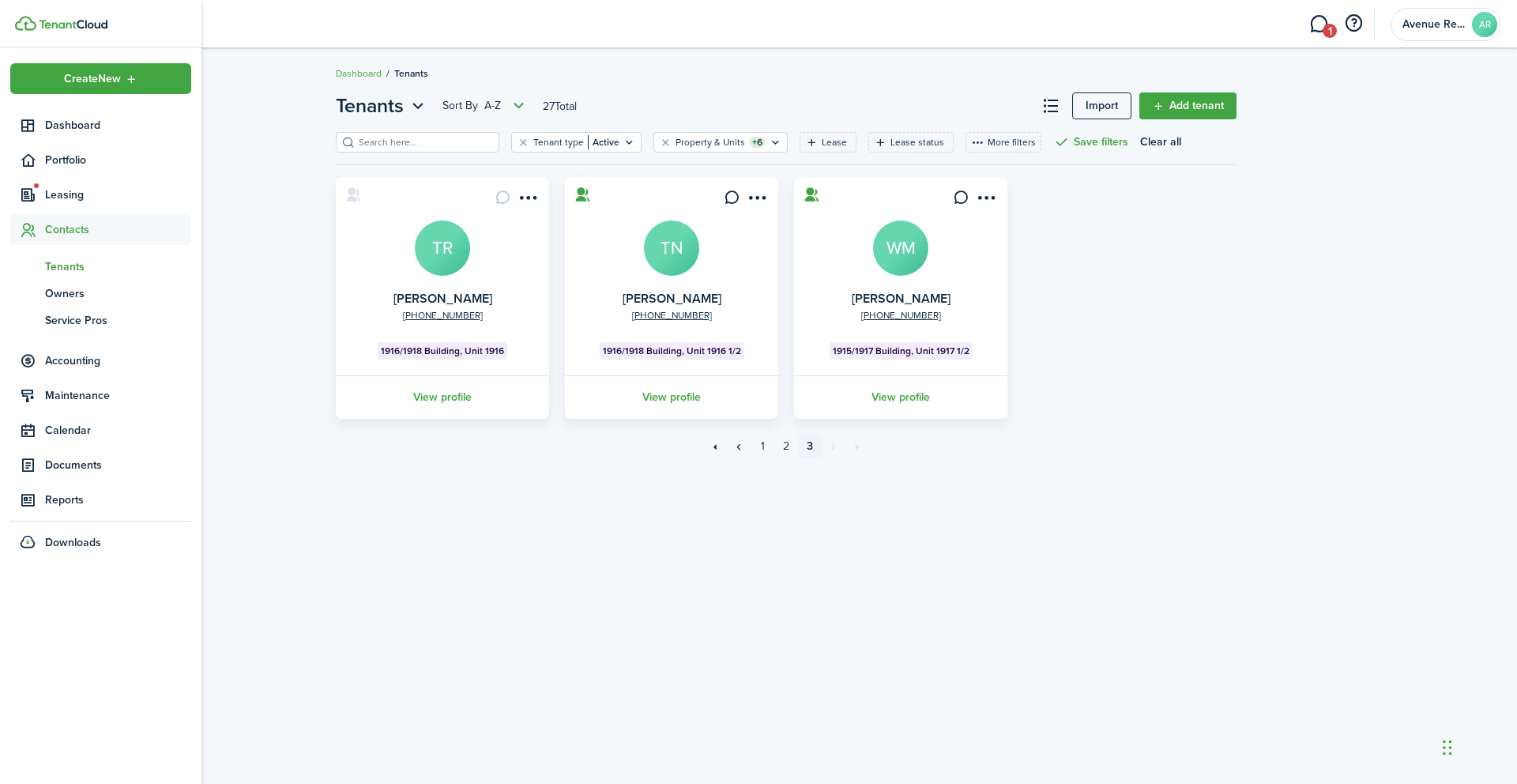
click at [65, 266] on span "Tenants" at bounding box center [118, 267] width 146 height 16
click at [80, 199] on span "Leasing" at bounding box center [118, 195] width 146 height 16
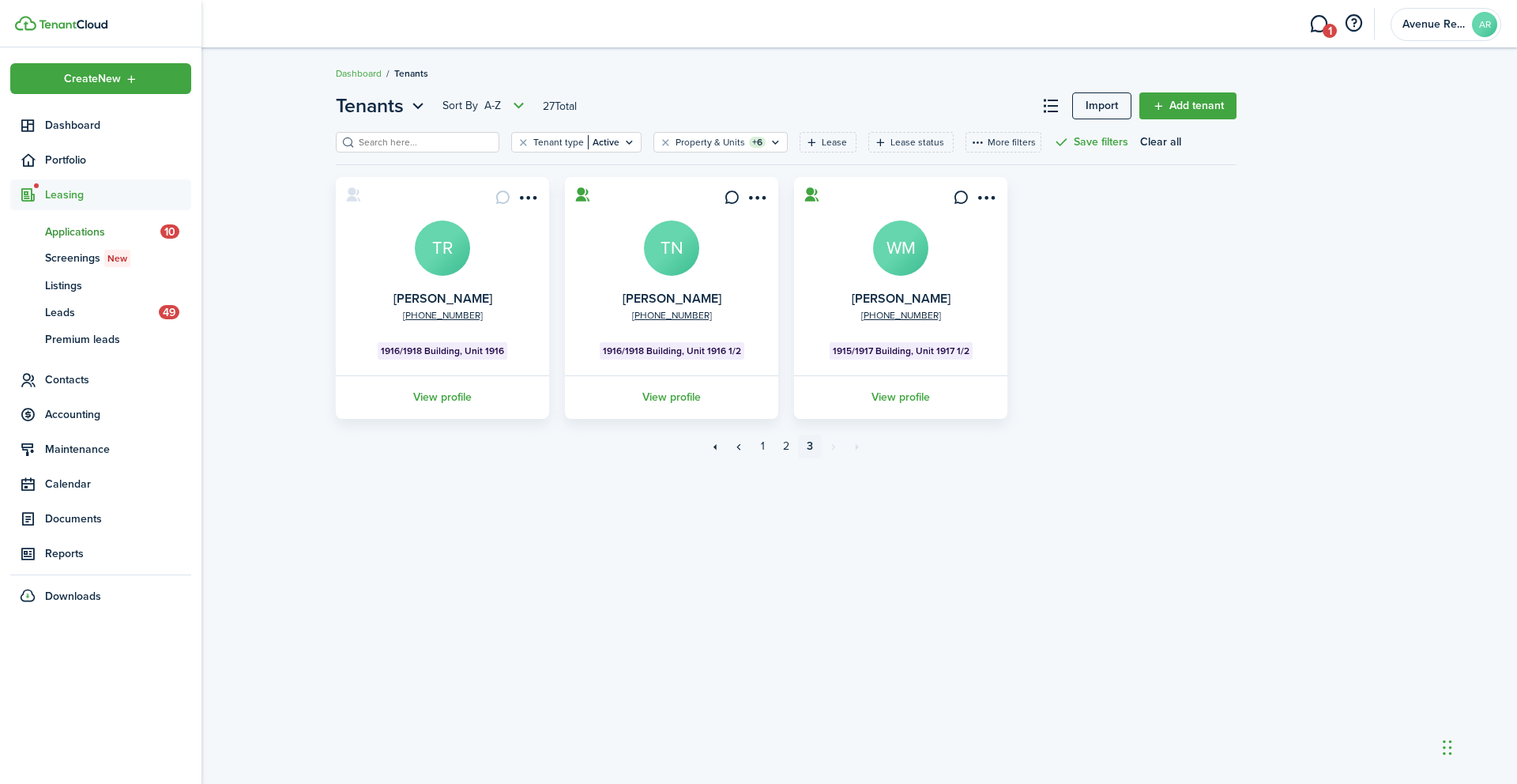
click at [80, 230] on span "Applications" at bounding box center [103, 232] width 115 height 16
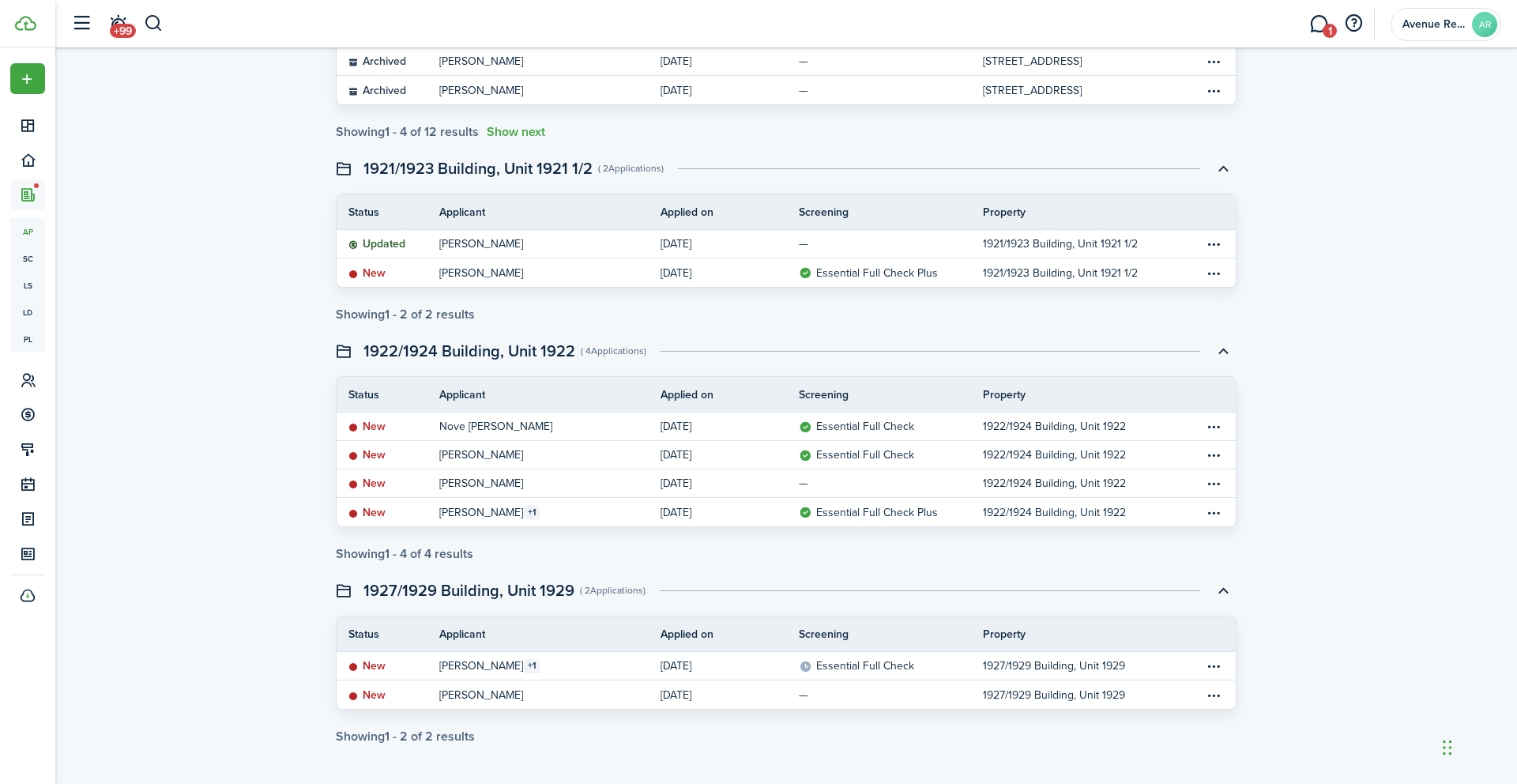
scroll to position [630, 0]
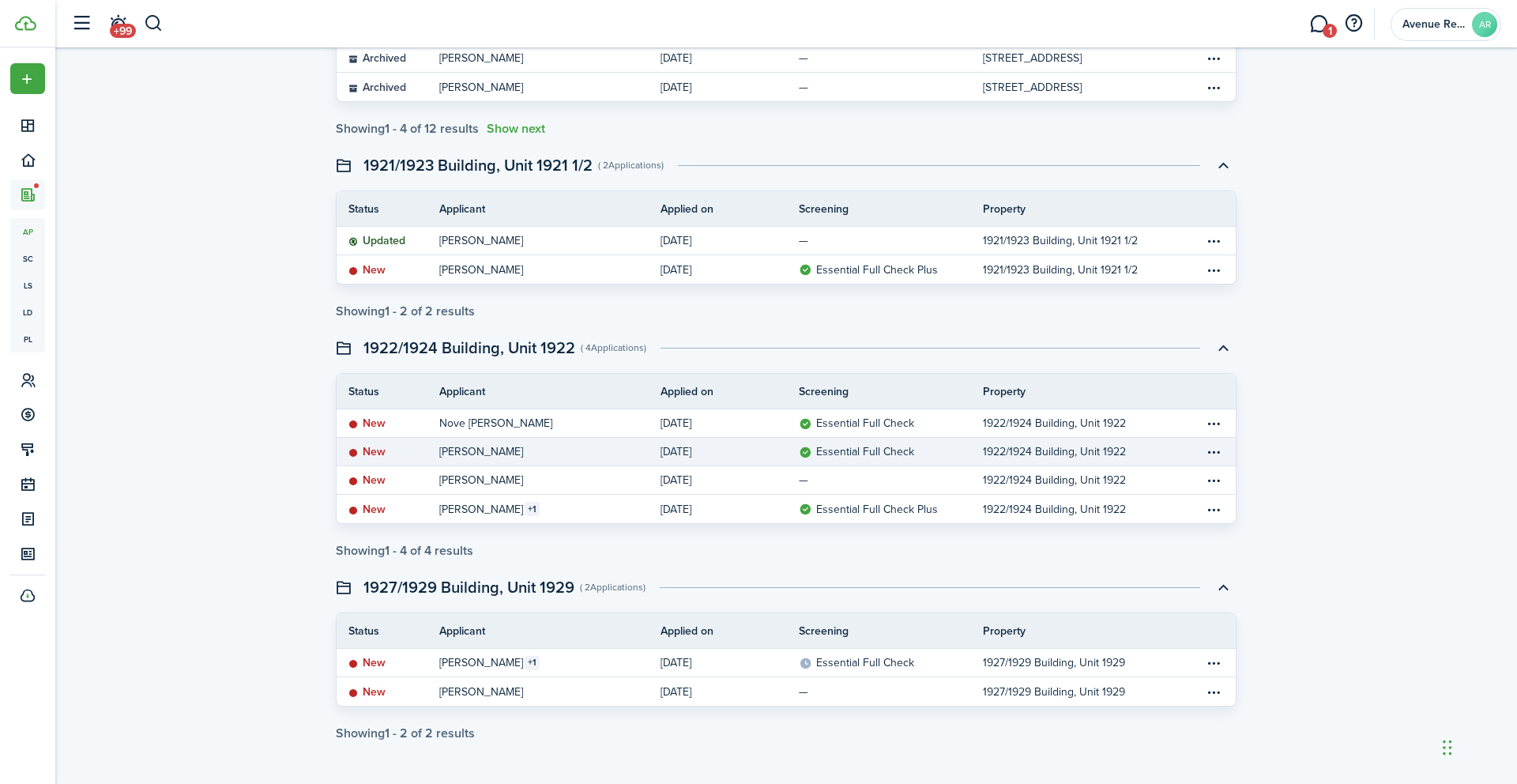
click at [836, 450] on p "Essential Full Check" at bounding box center [856, 451] width 115 height 16
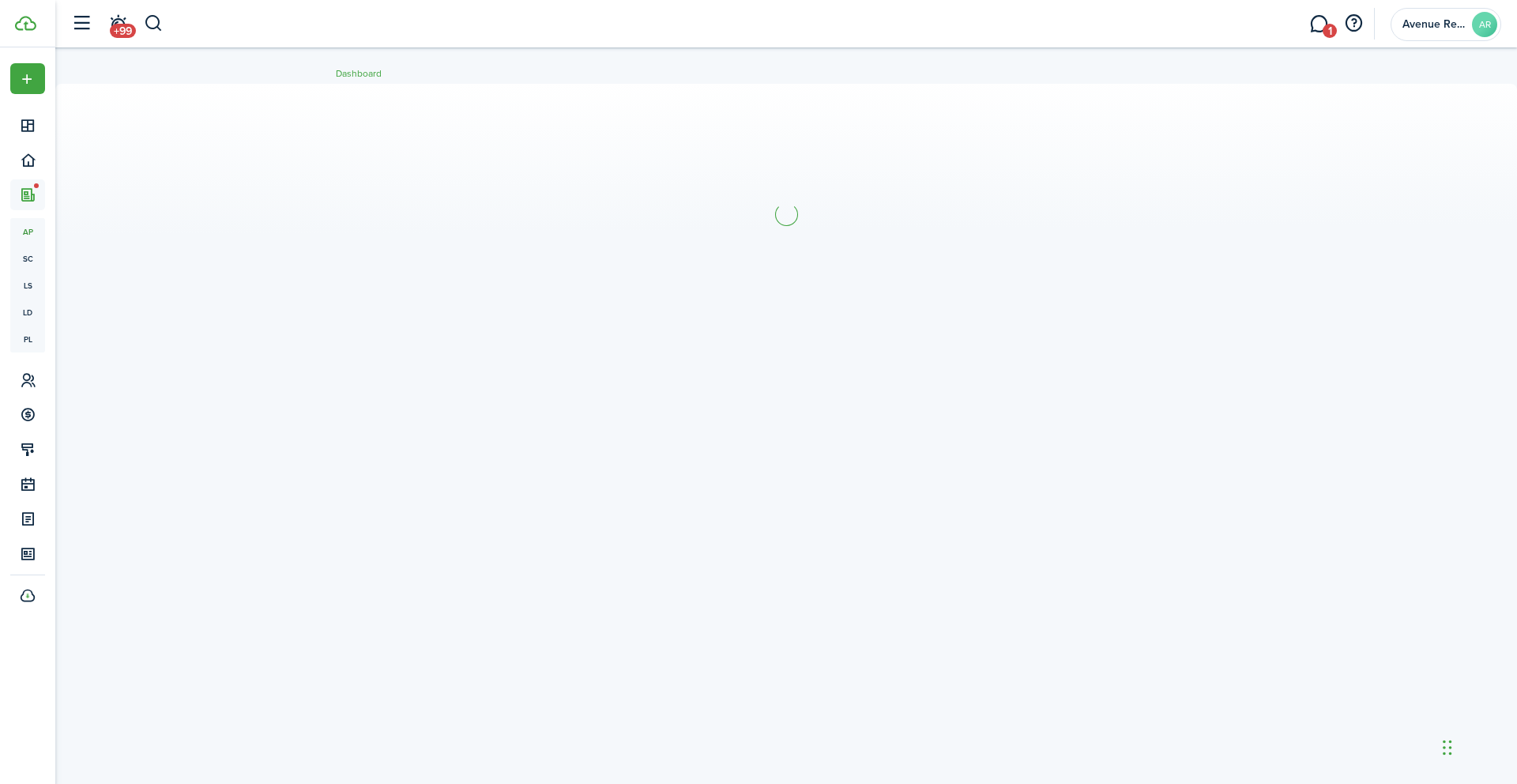
click at [836, 450] on div at bounding box center [786, 415] width 1462 height 664
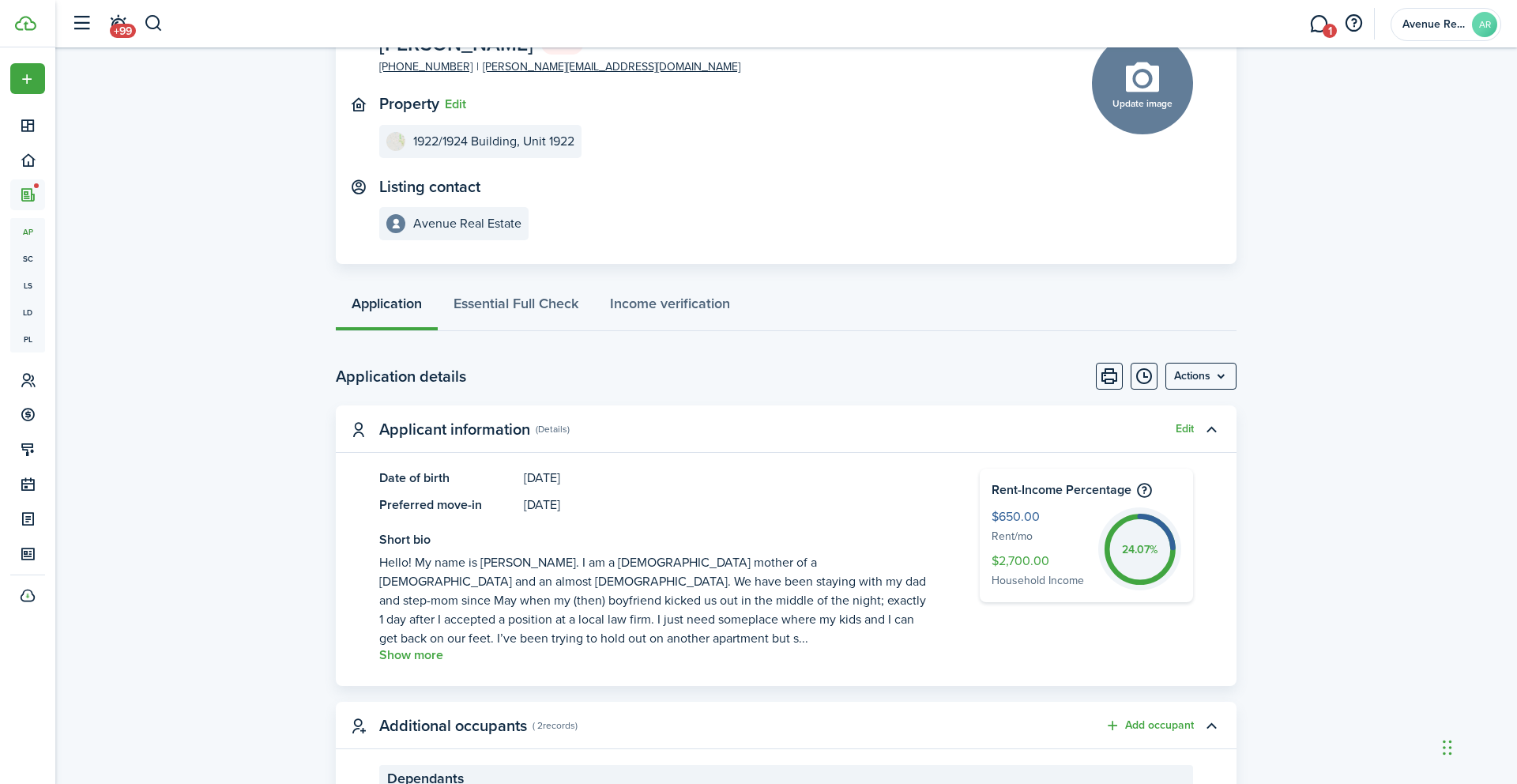
scroll to position [121, 0]
click at [420, 651] on button "Show more" at bounding box center [411, 654] width 64 height 14
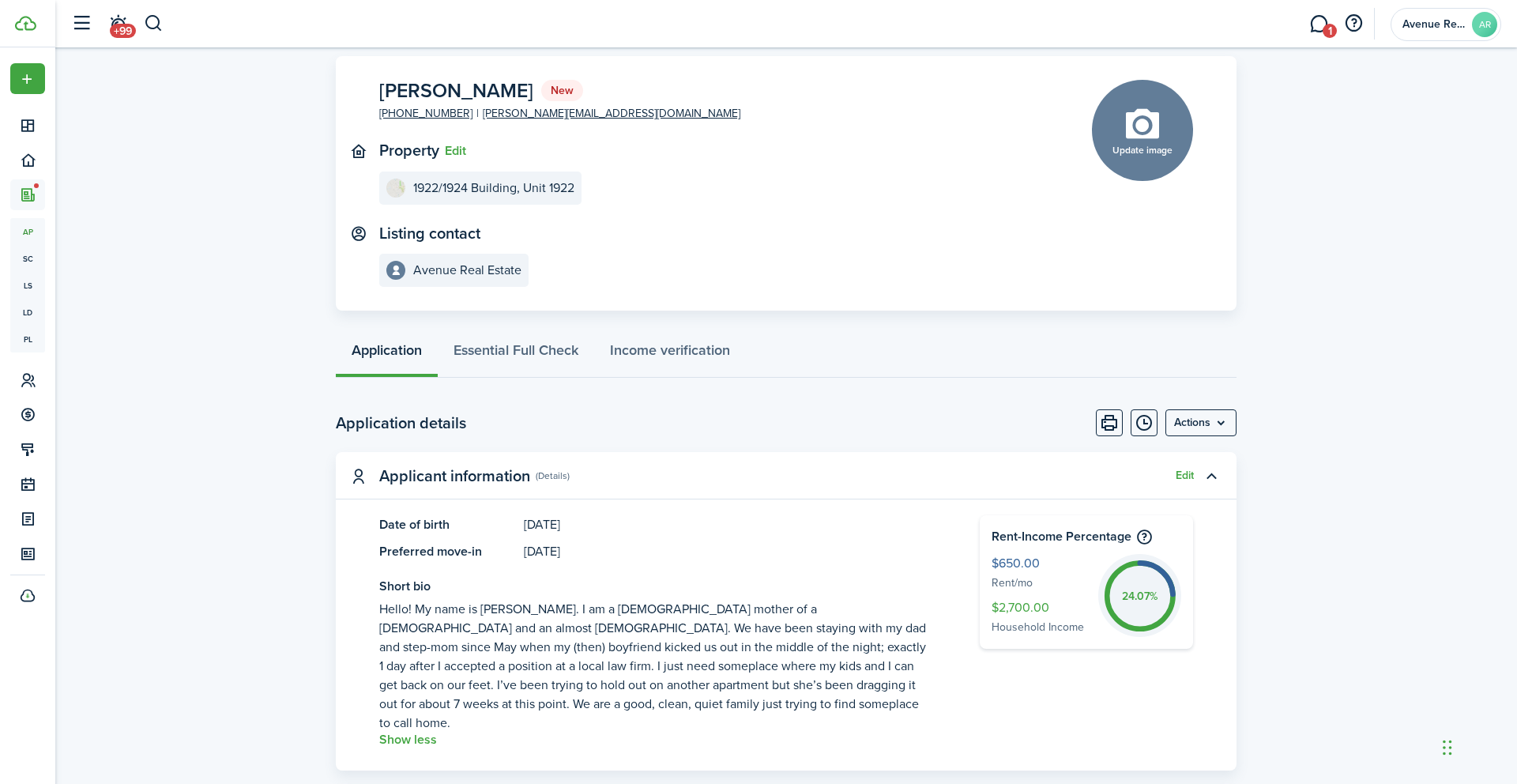
scroll to position [0, 0]
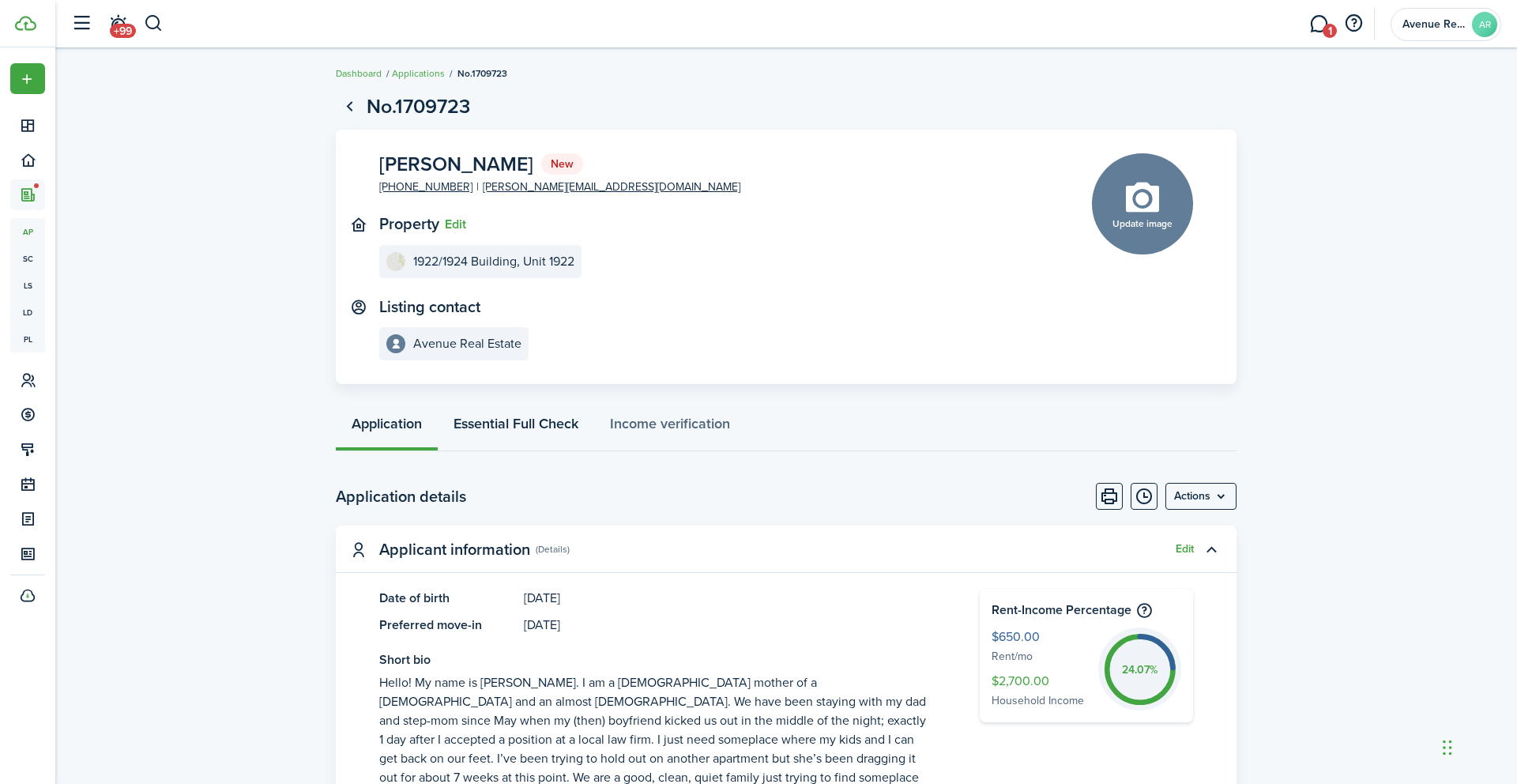
click at [515, 433] on link "Essential Full Check" at bounding box center [516, 427] width 157 height 48
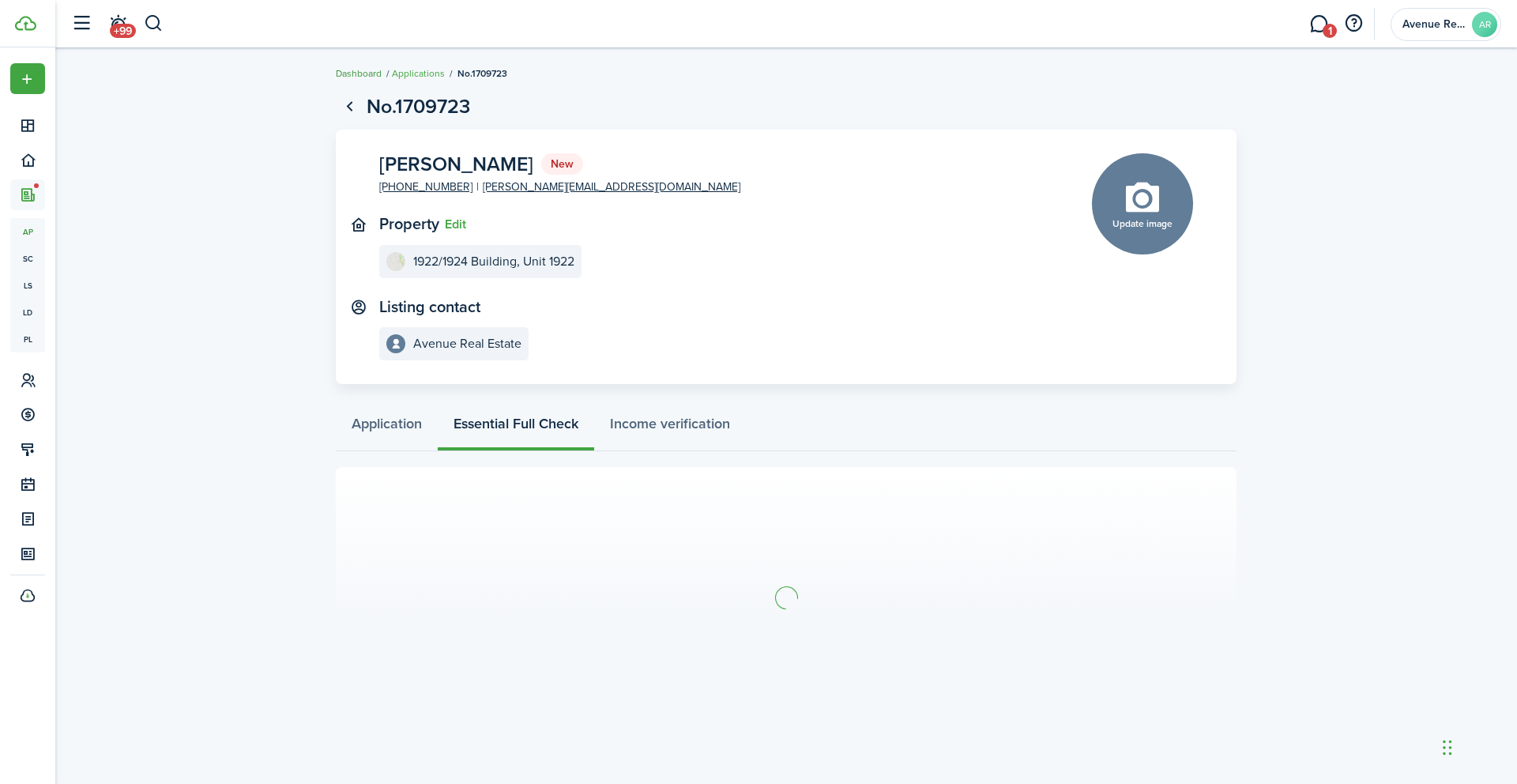
click at [362, 72] on link "Dashboard" at bounding box center [359, 74] width 46 height 14
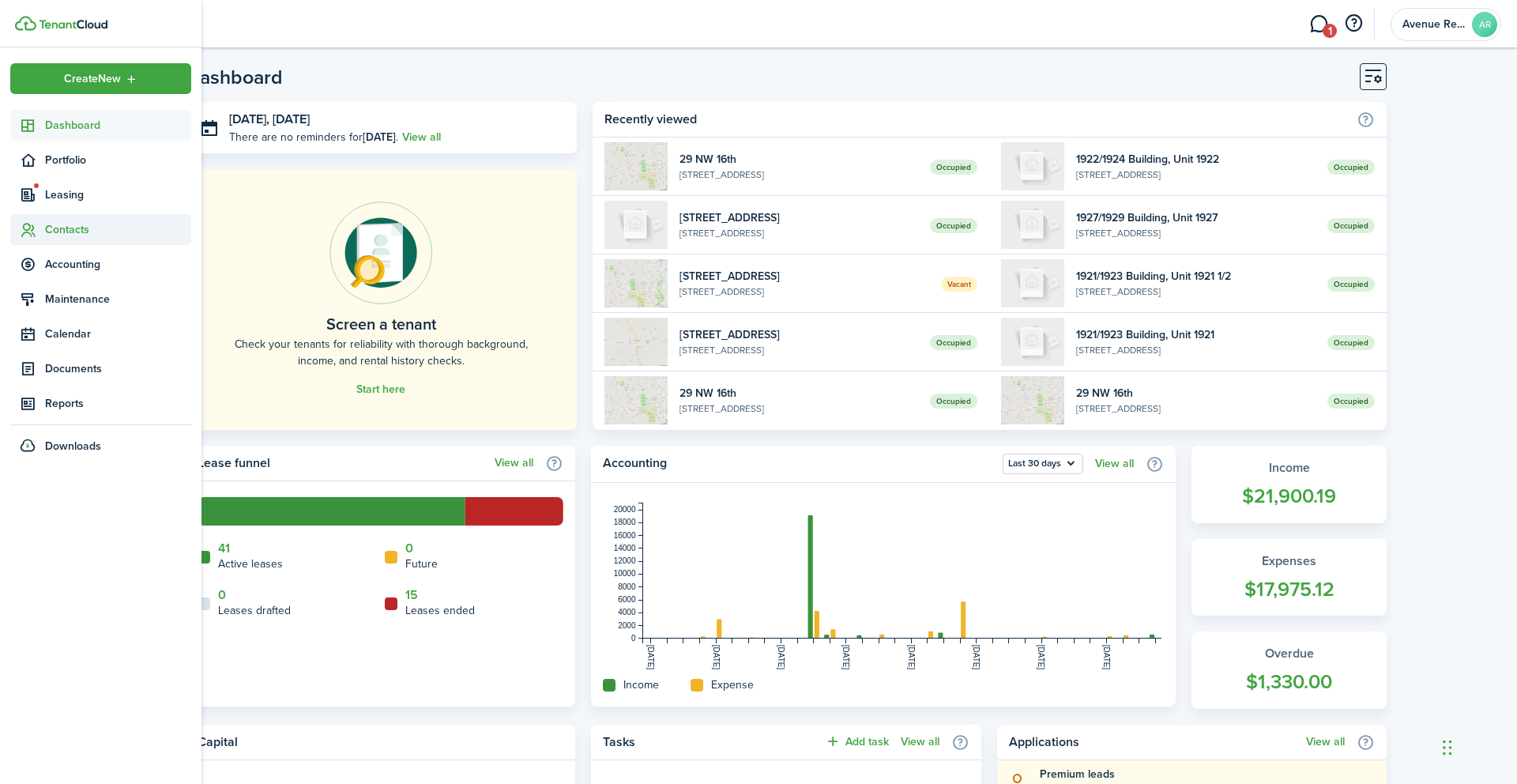
click at [70, 229] on span "Contacts" at bounding box center [118, 230] width 146 height 16
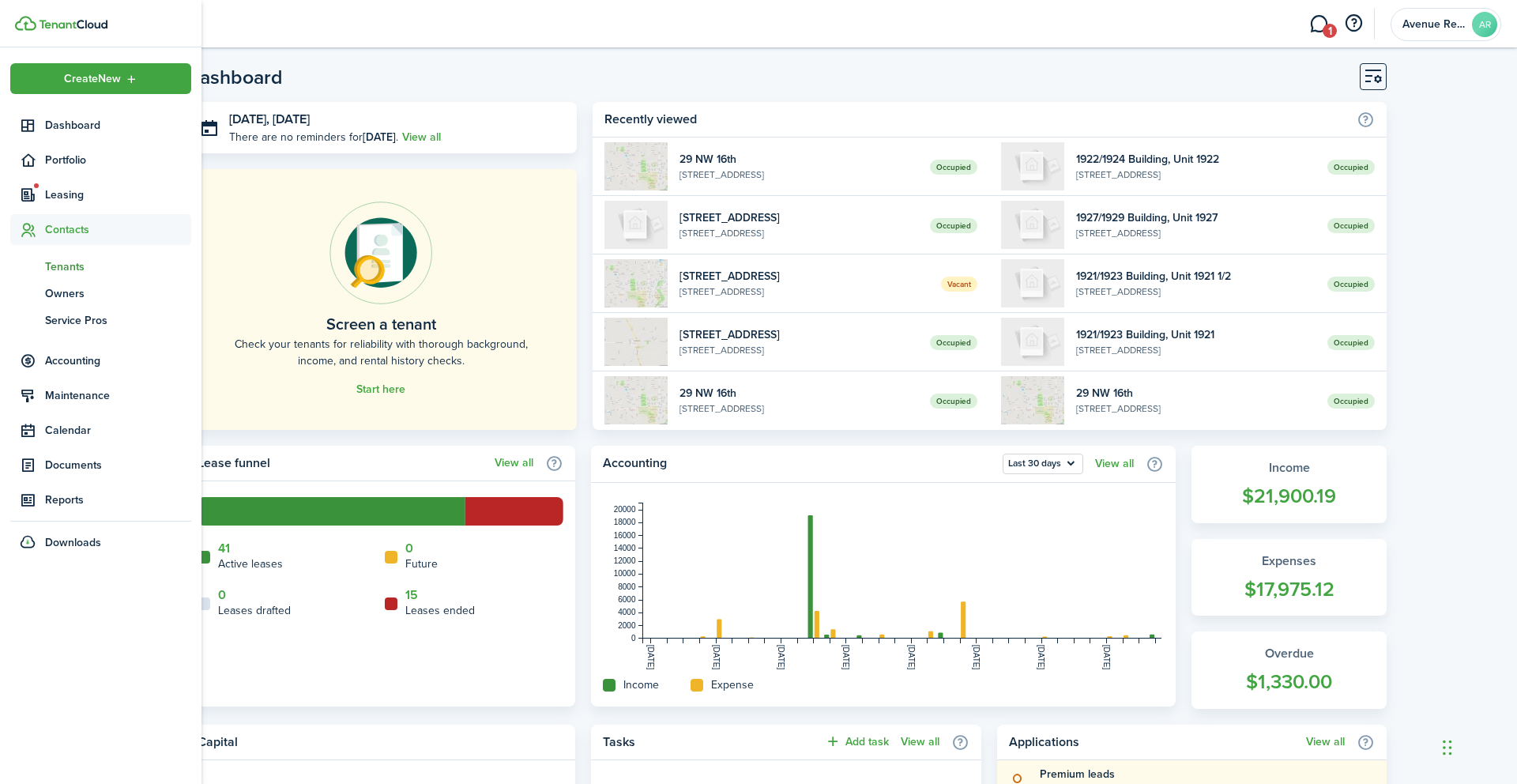
click at [71, 266] on span "Tenants" at bounding box center [118, 267] width 146 height 16
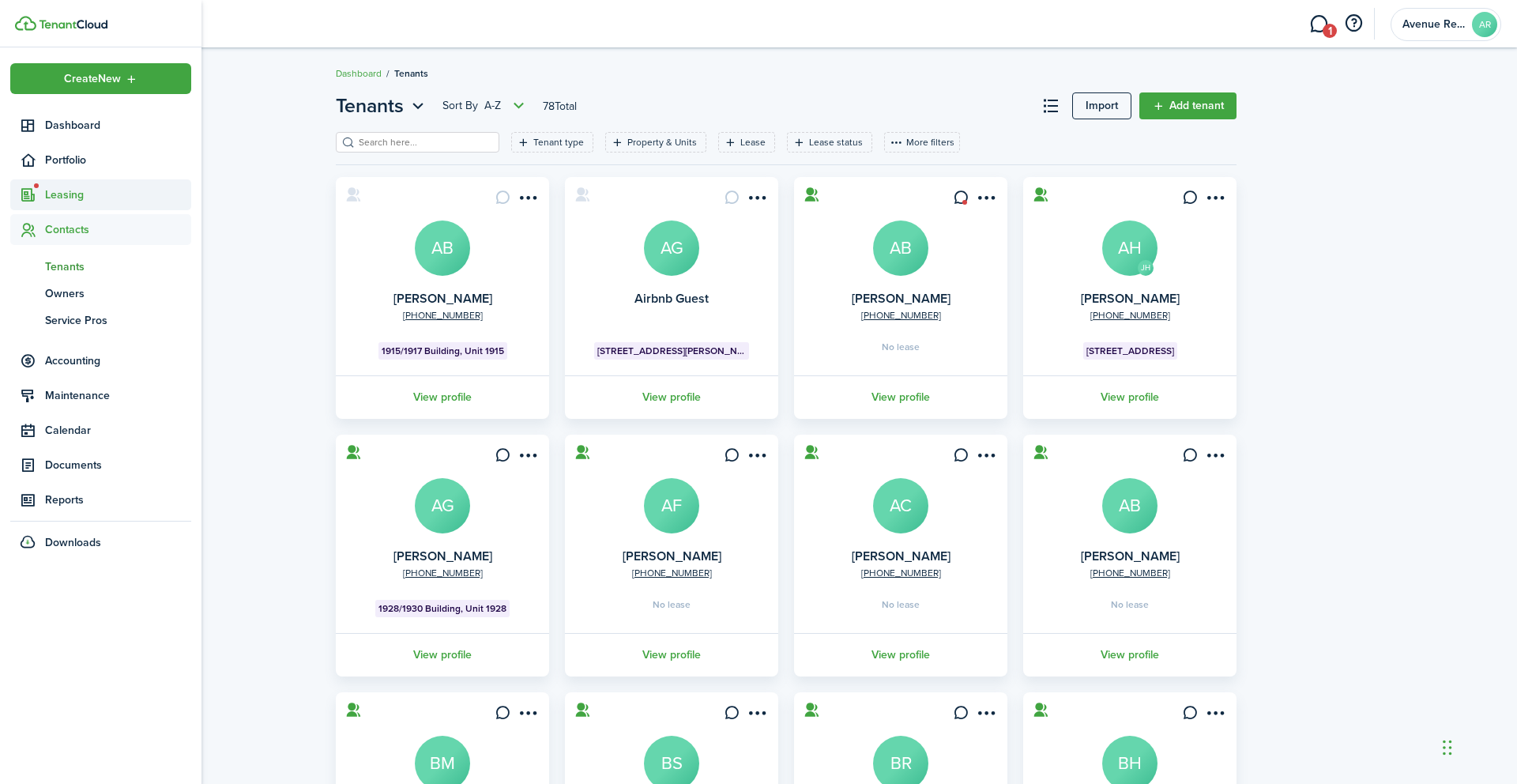
click at [53, 192] on span "Leasing" at bounding box center [118, 195] width 146 height 16
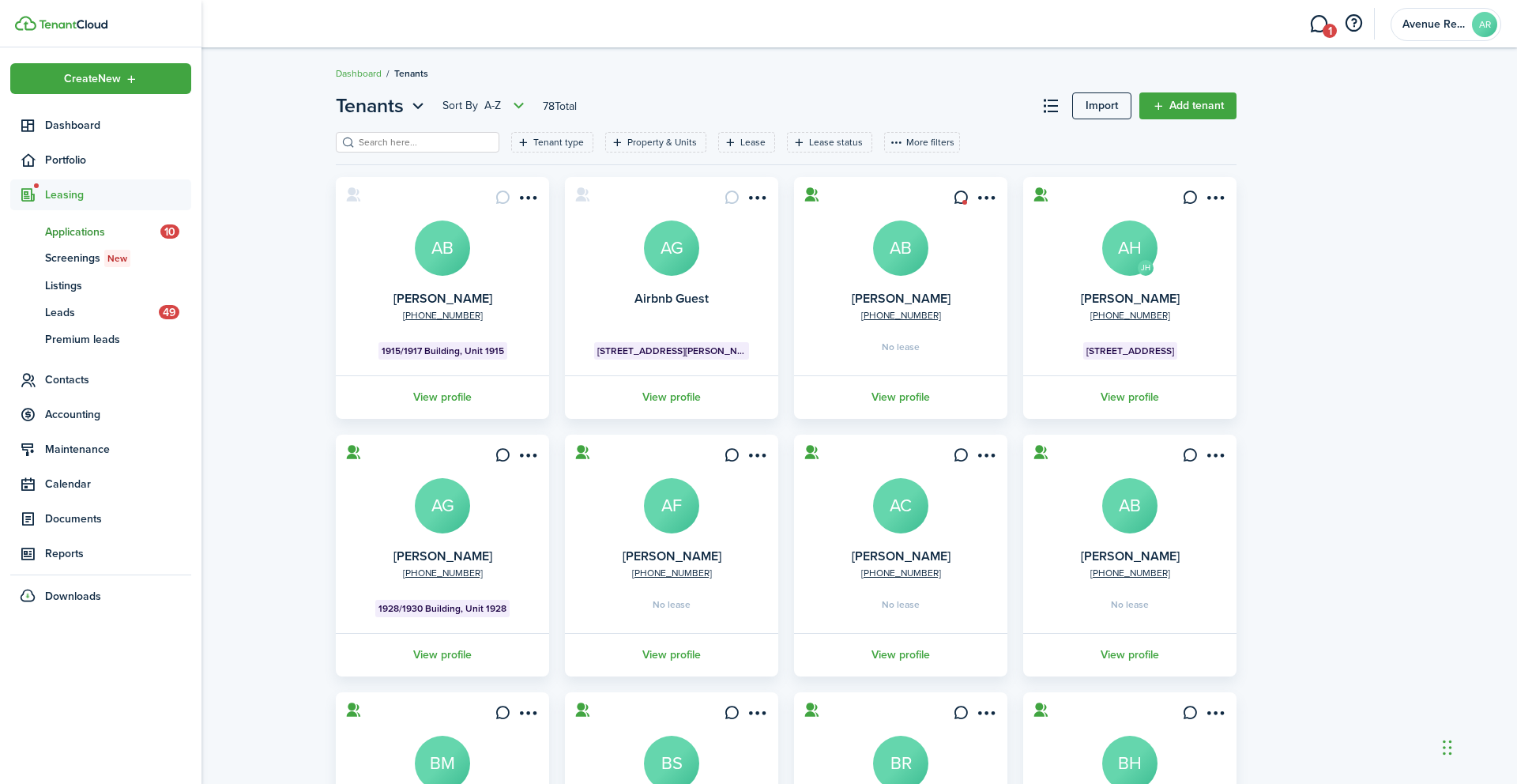
click at [75, 232] on span "Applications" at bounding box center [103, 232] width 115 height 16
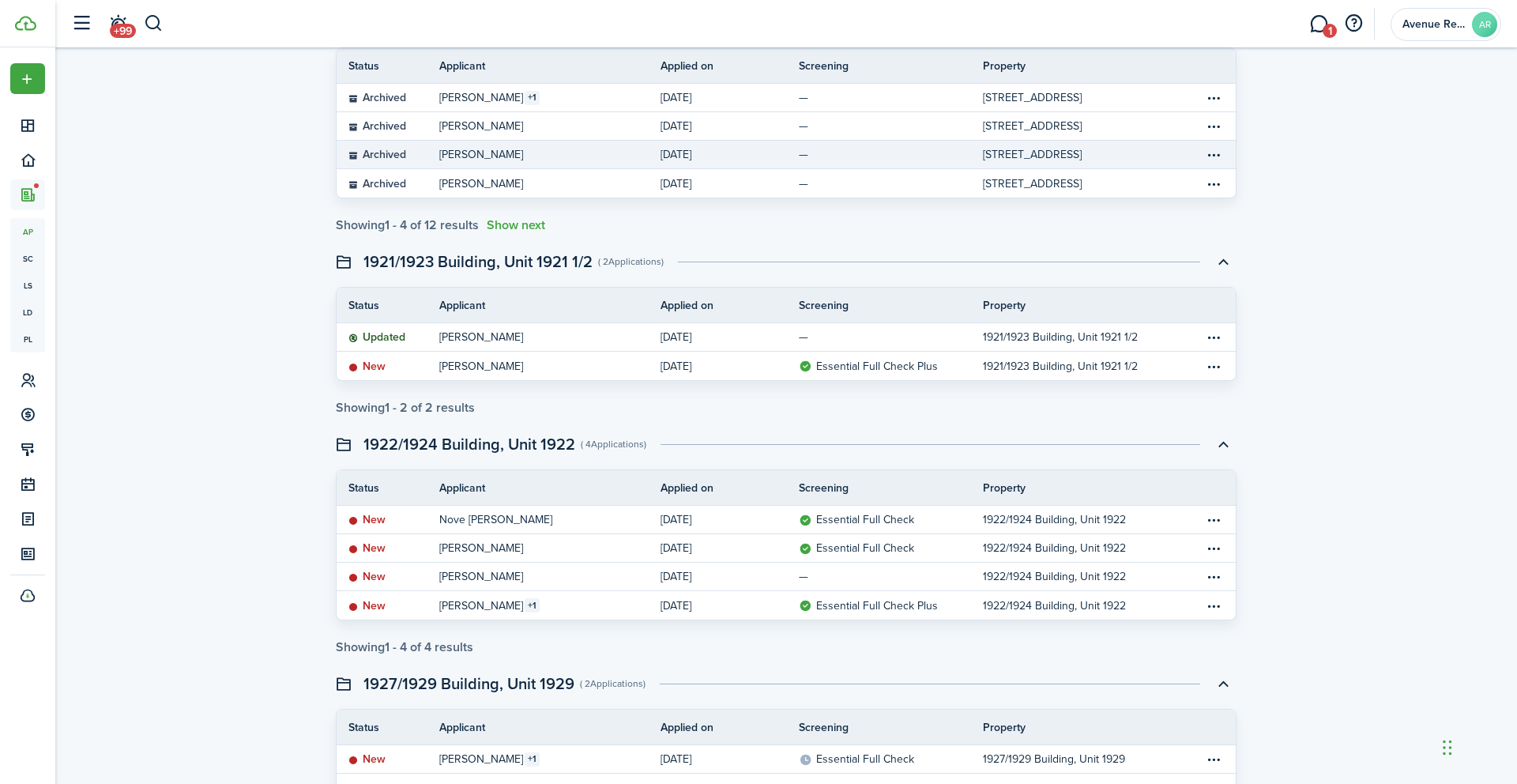
scroll to position [630, 0]
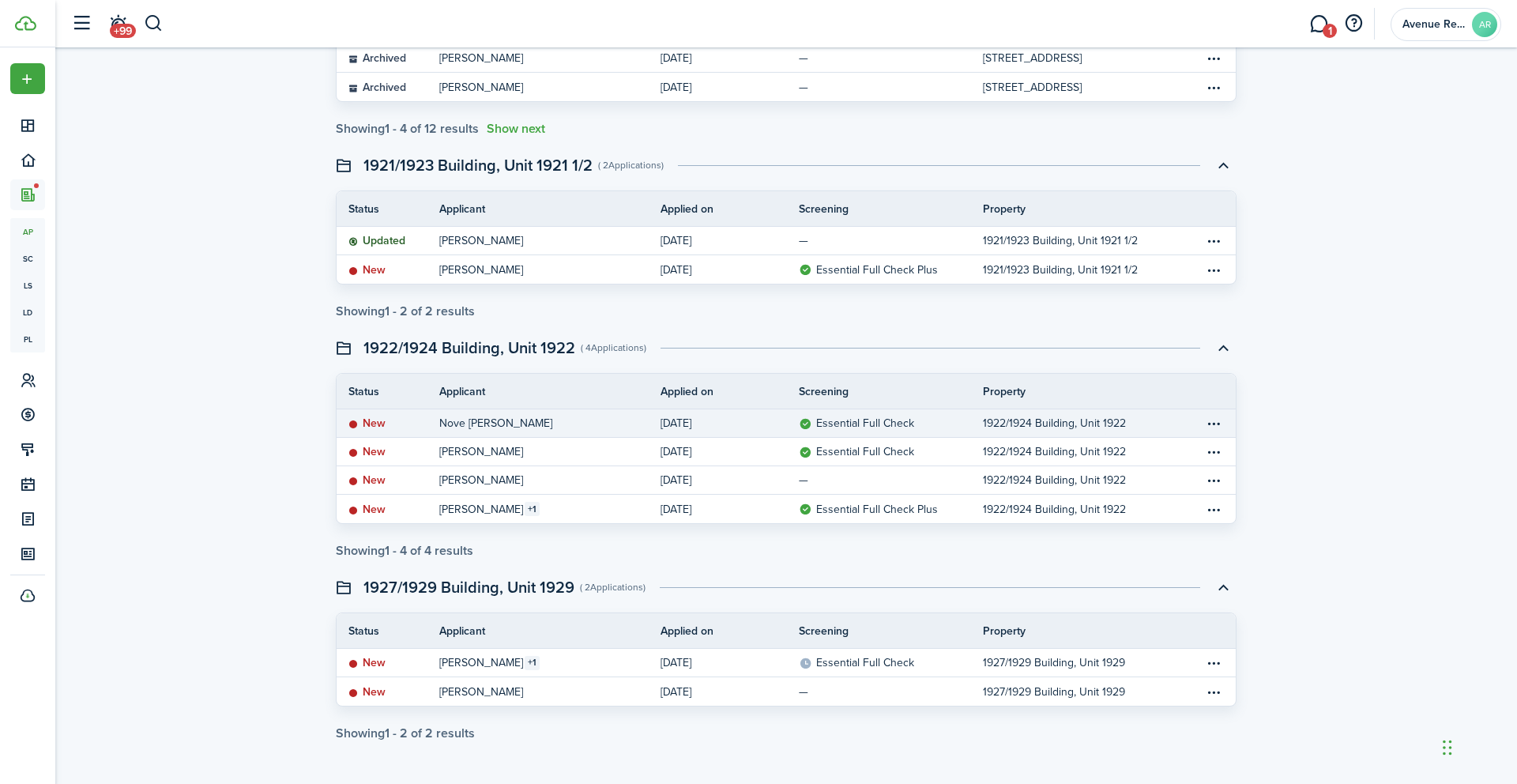
click at [502, 423] on table-info-title "Nove [PERSON_NAME]" at bounding box center [496, 423] width 113 height 16
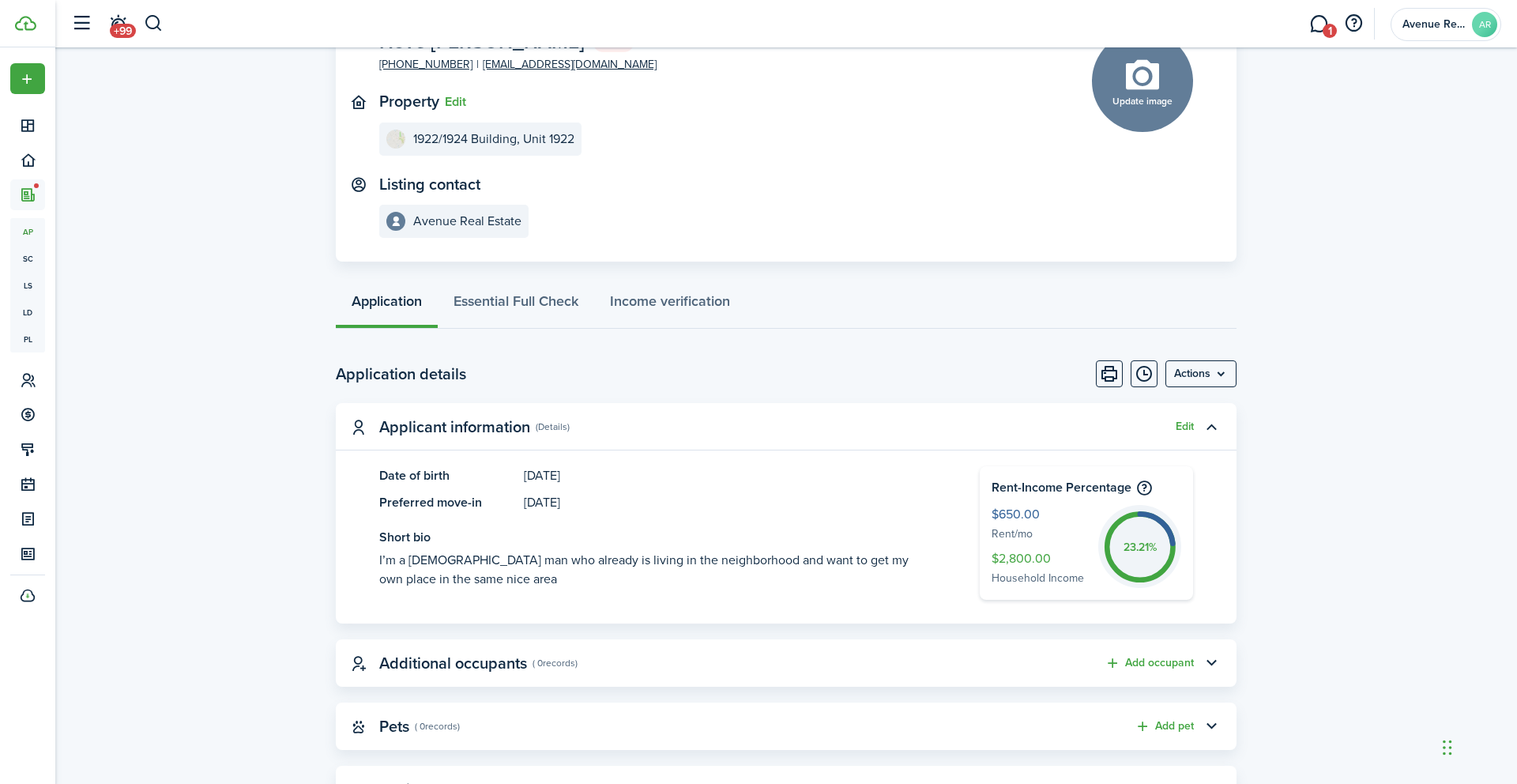
scroll to position [114, 0]
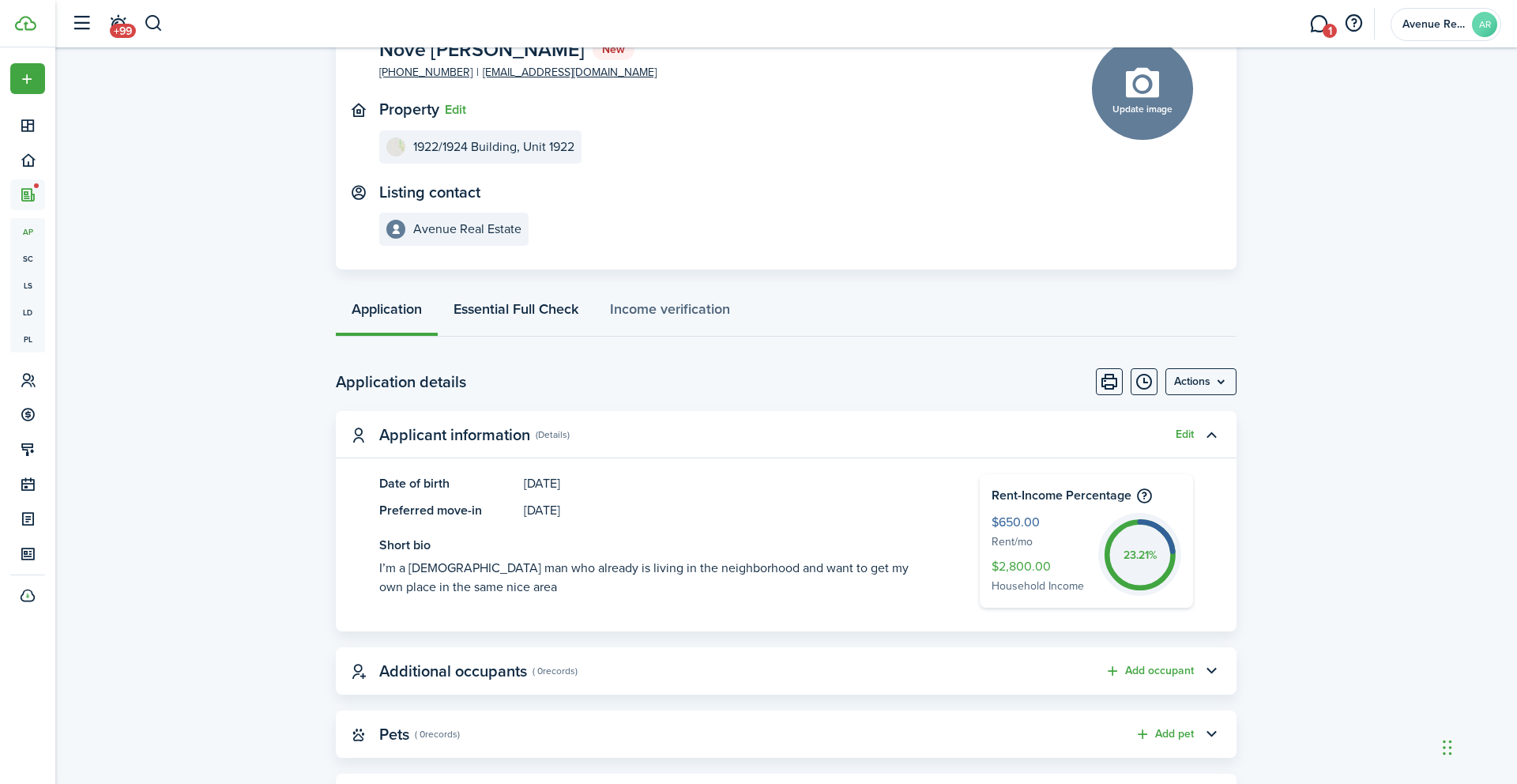
click at [535, 299] on link "Essential Full Check" at bounding box center [516, 313] width 157 height 48
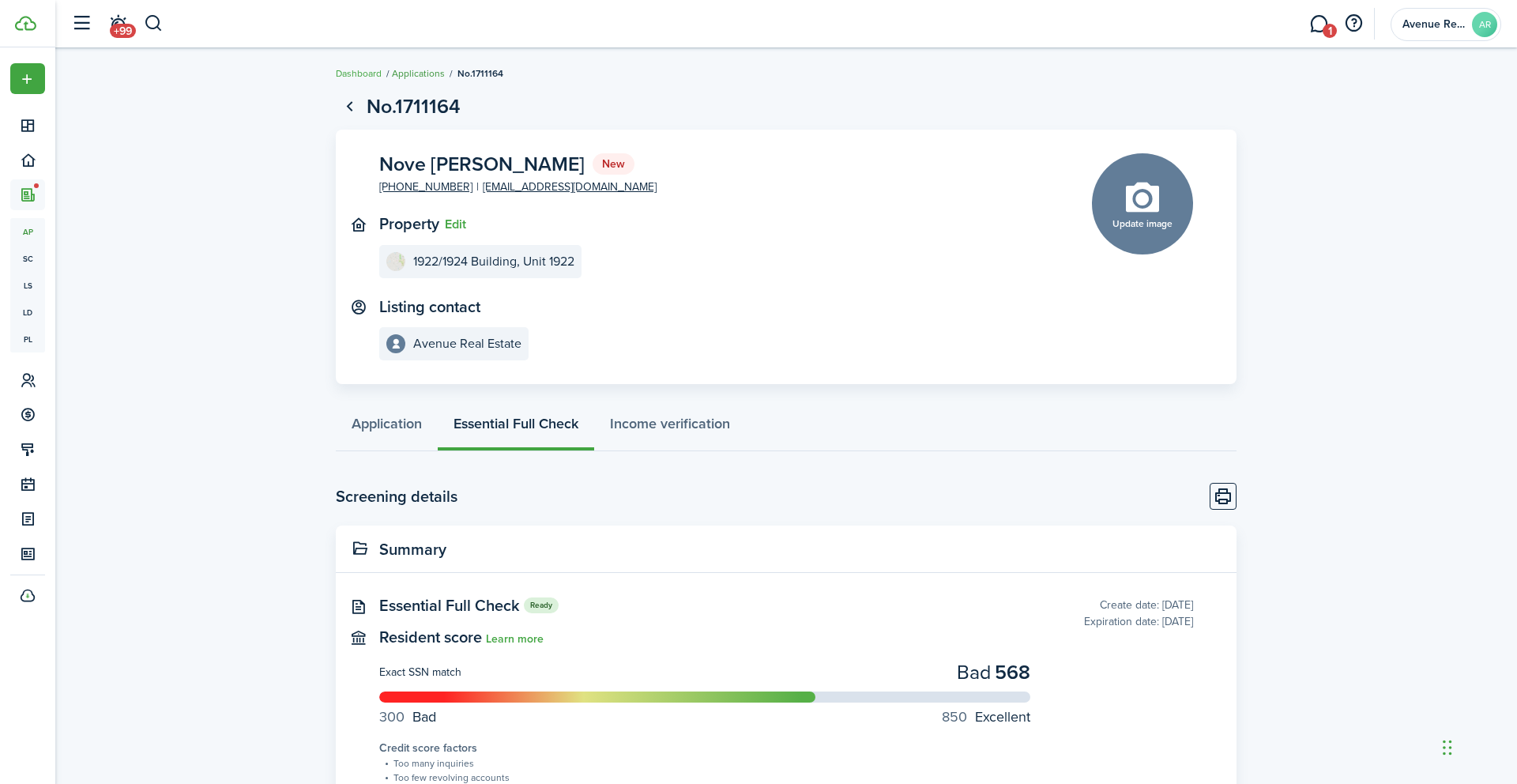
click at [414, 68] on link "Applications" at bounding box center [418, 74] width 53 height 14
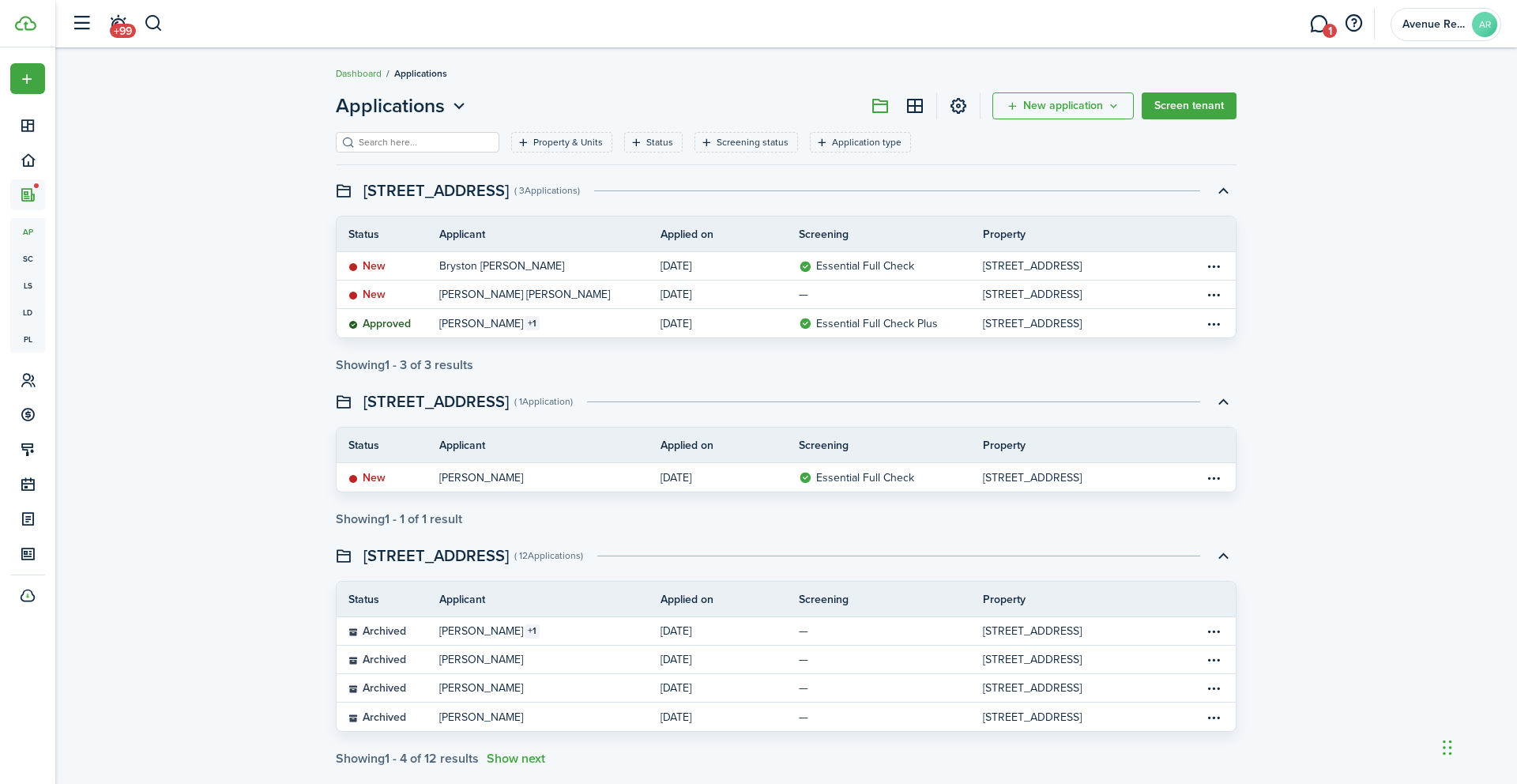
click at [361, 71] on link "Dashboard" at bounding box center [359, 74] width 46 height 14
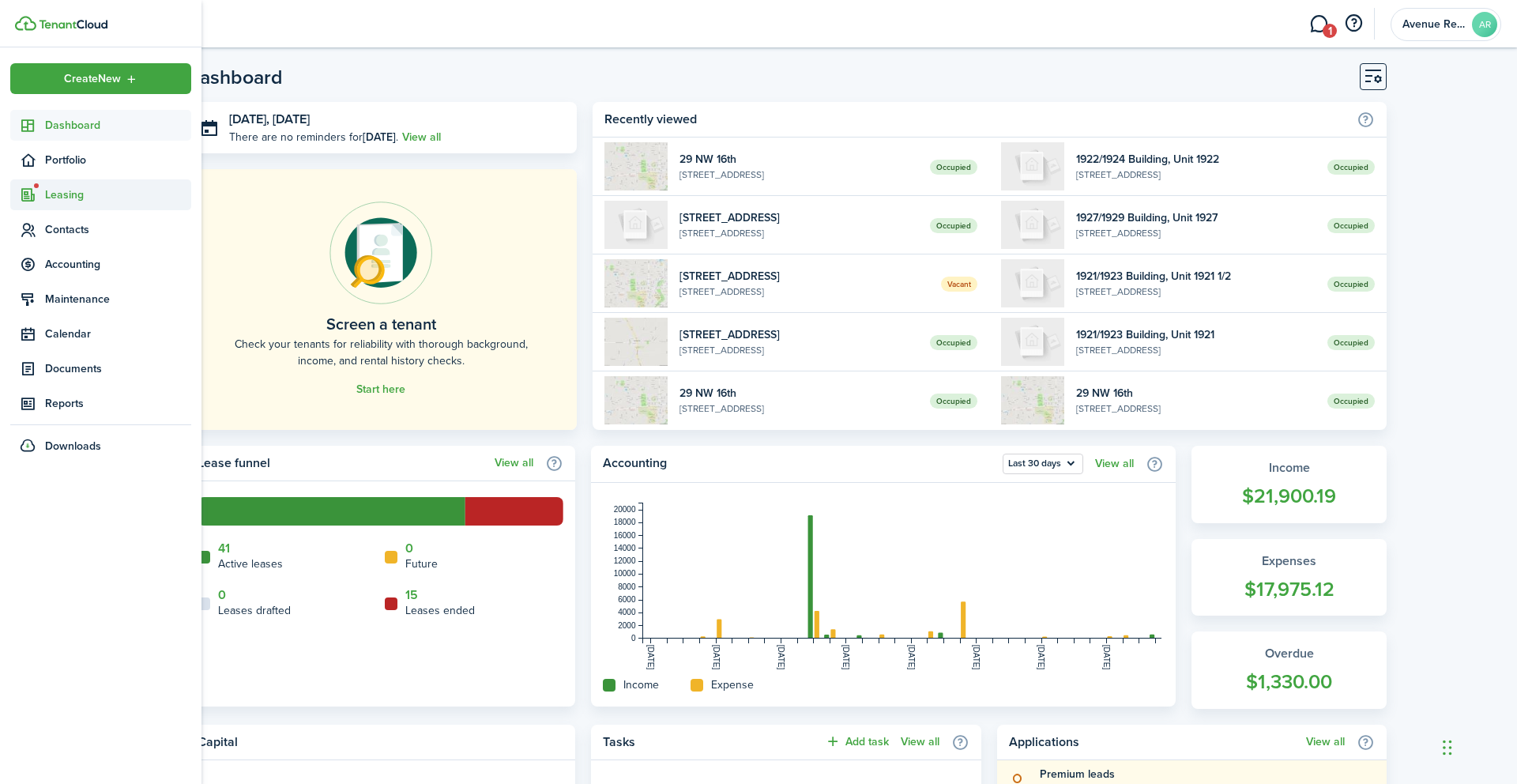
click at [67, 194] on span "Leasing" at bounding box center [118, 195] width 146 height 16
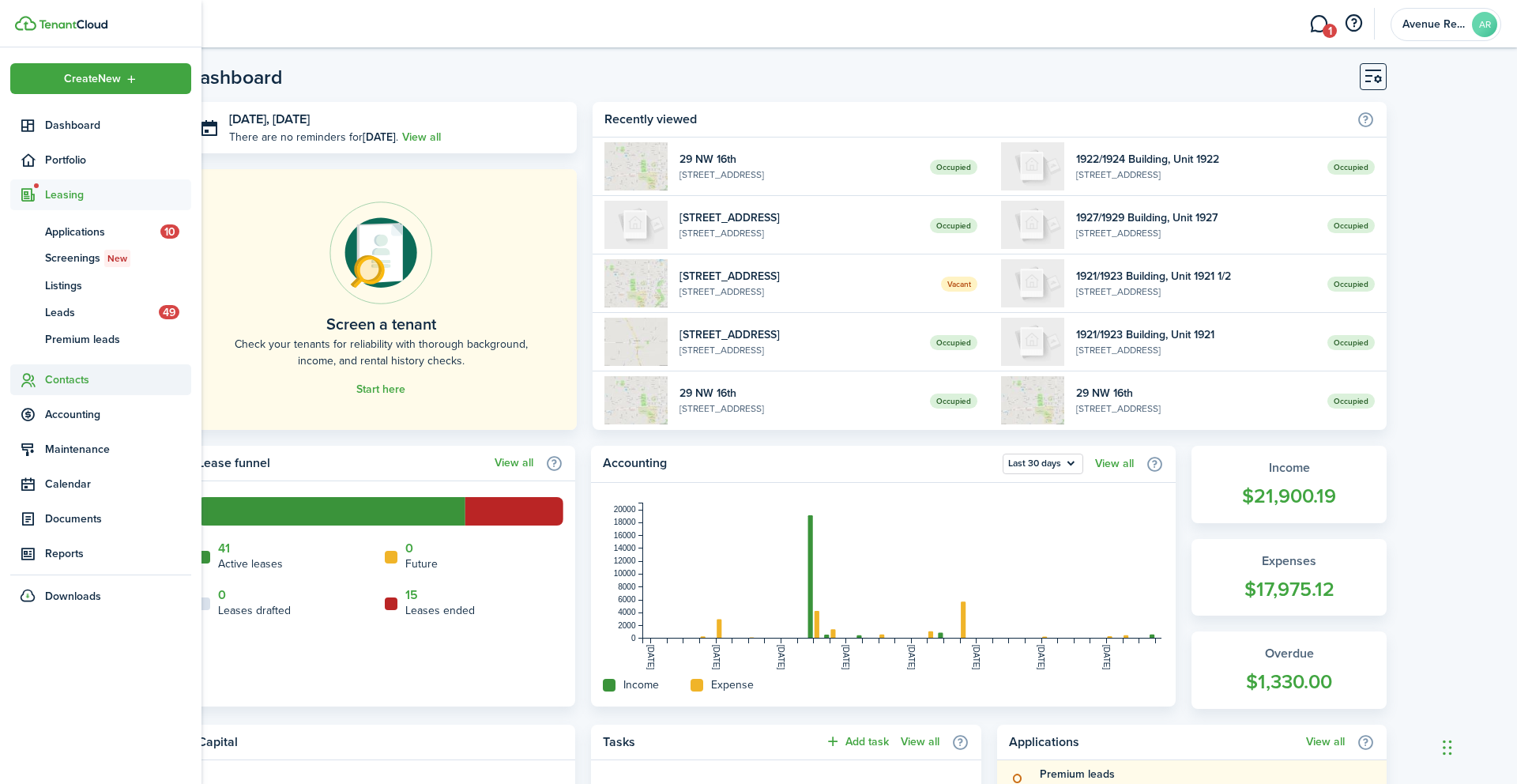
click at [81, 390] on span "Contacts" at bounding box center [100, 379] width 181 height 31
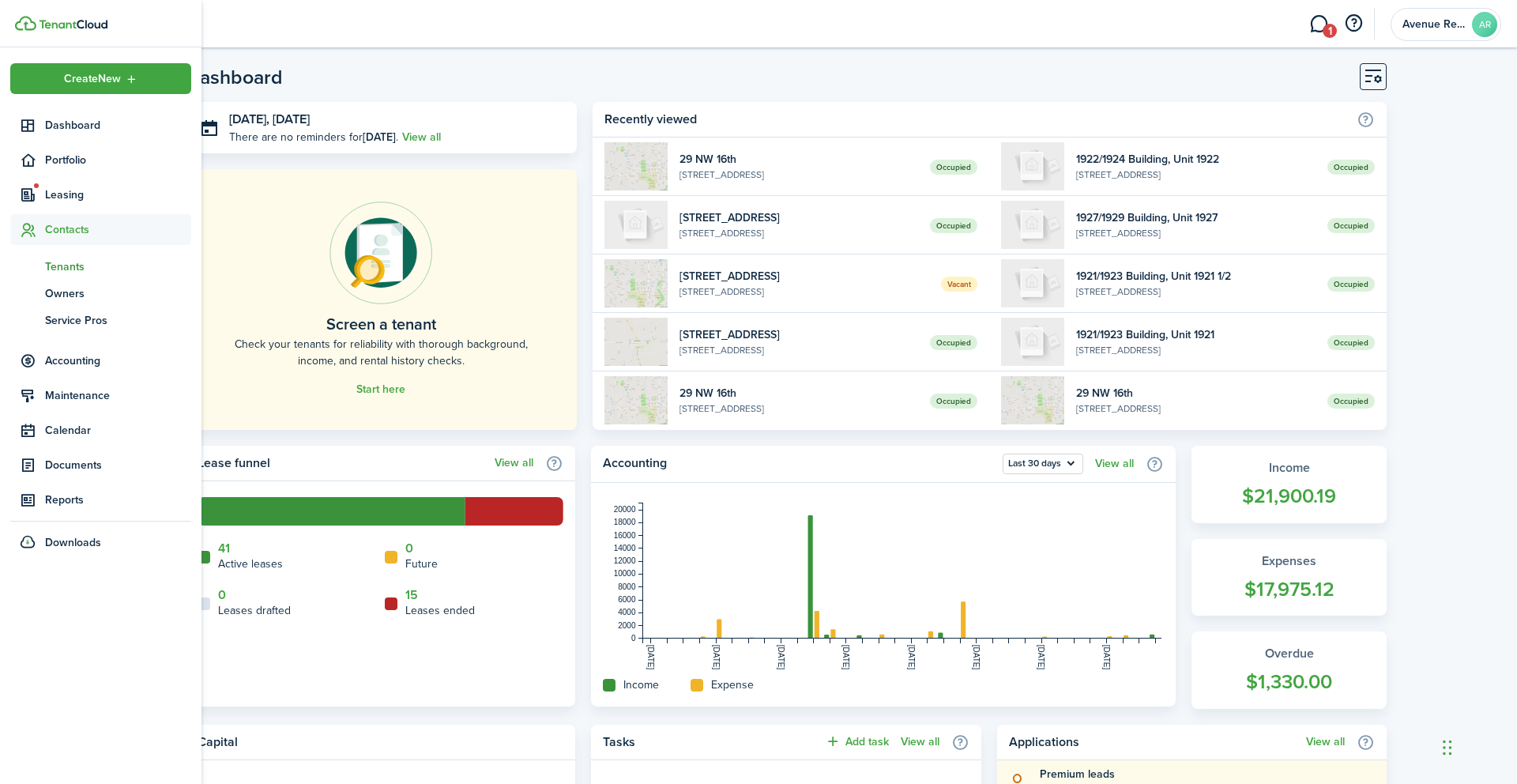
click at [73, 266] on span "Tenants" at bounding box center [118, 267] width 146 height 16
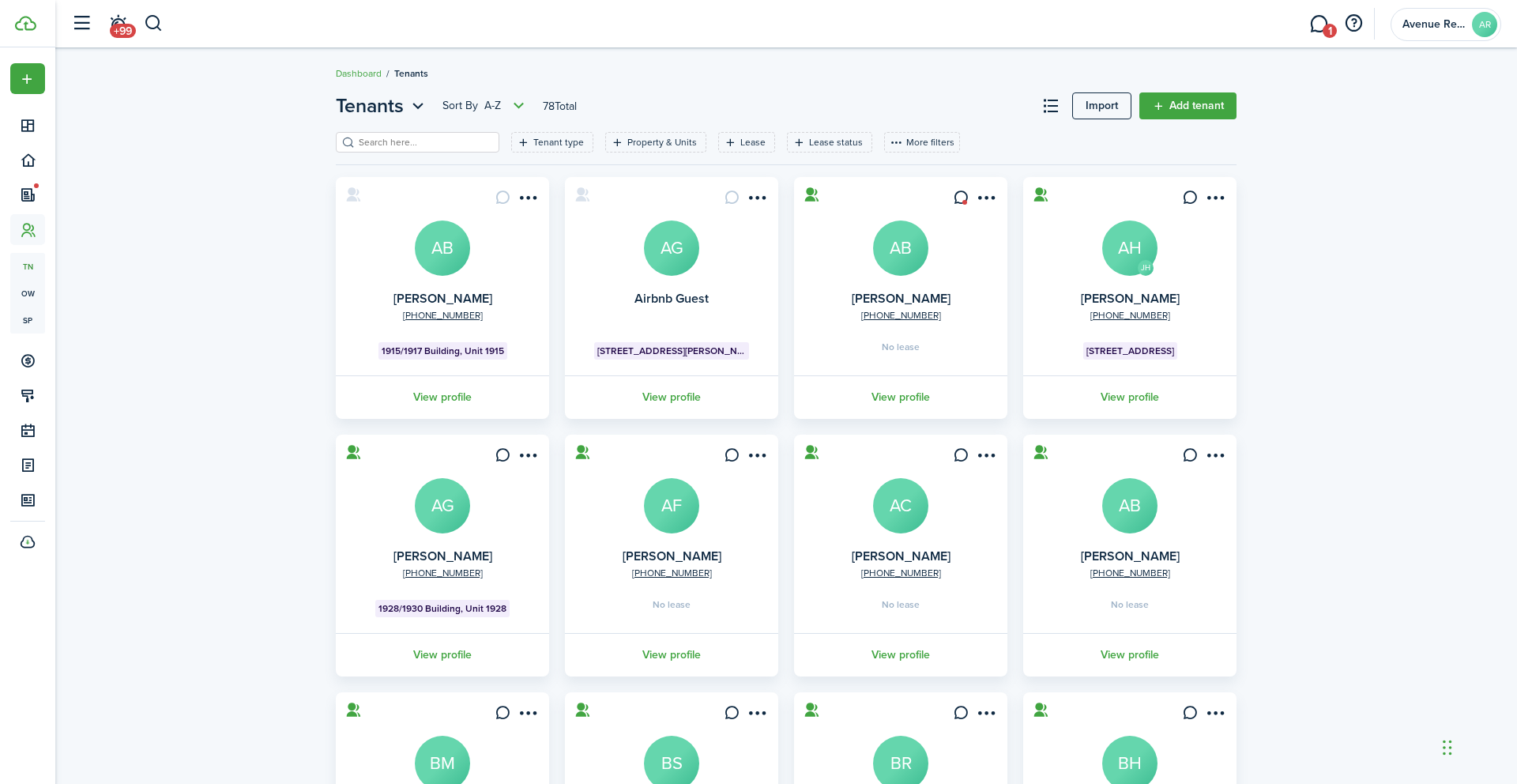
scroll to position [249, 0]
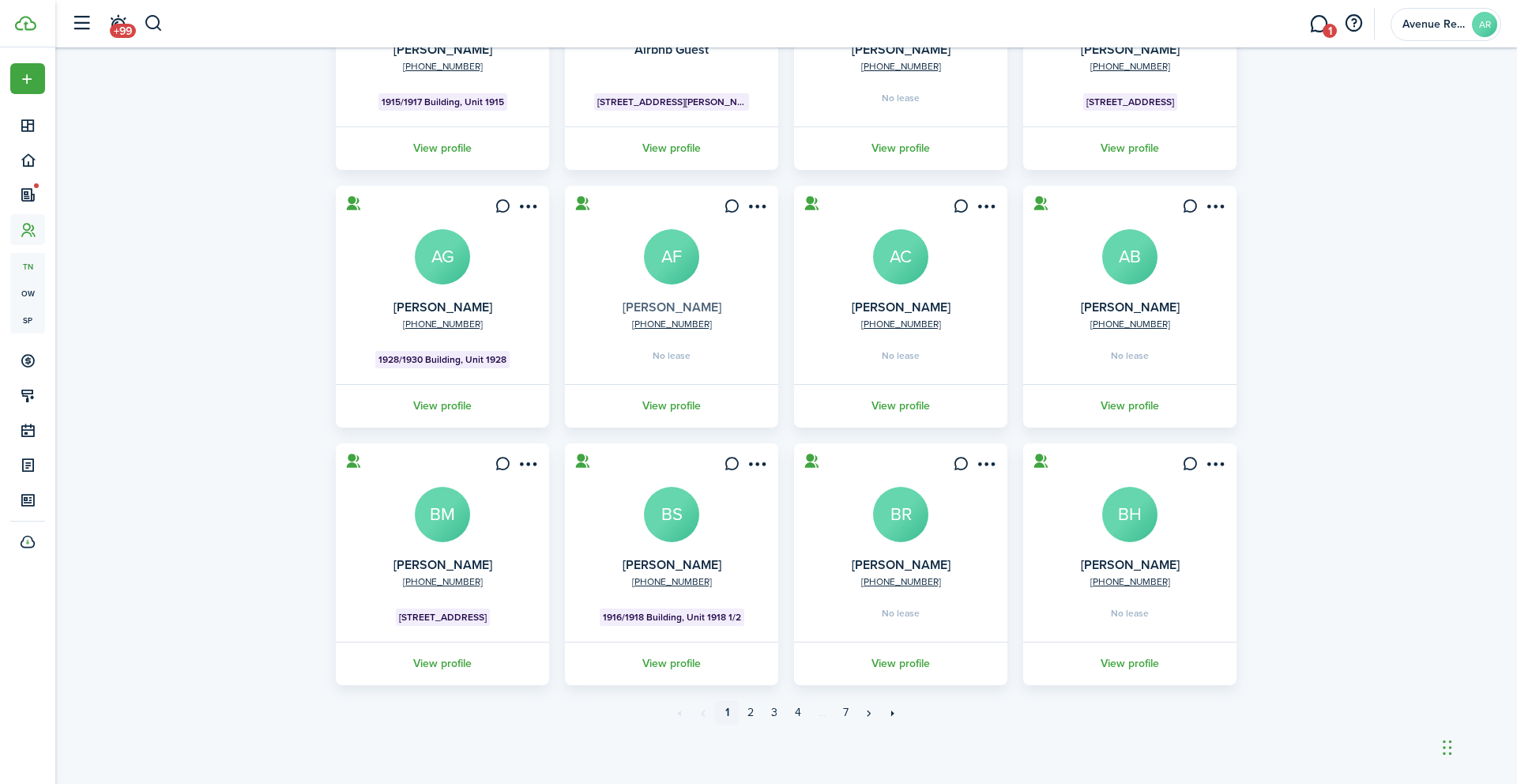
click at [689, 311] on link "[PERSON_NAME]" at bounding box center [672, 307] width 99 height 18
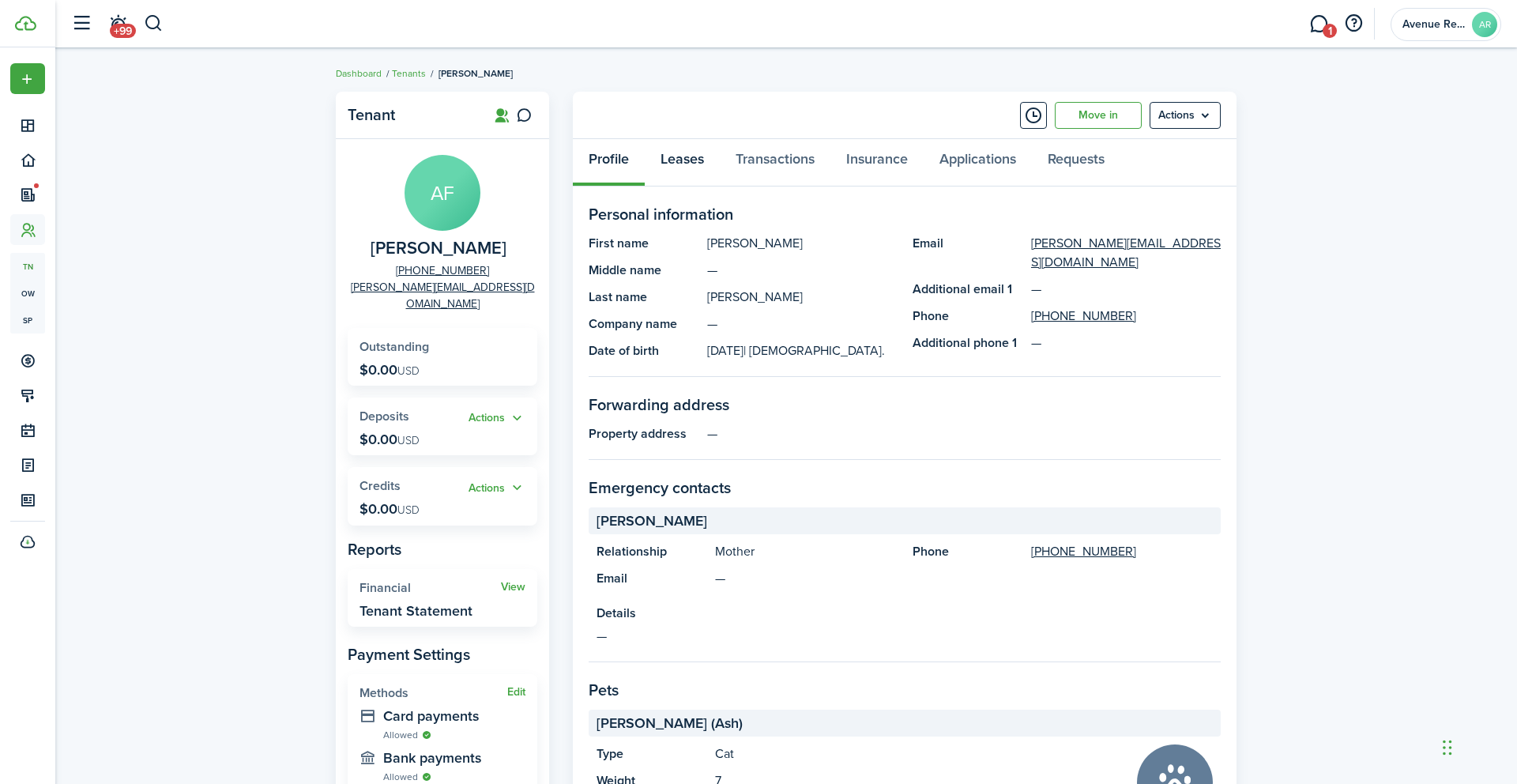
click at [686, 156] on link "Leases" at bounding box center [681, 162] width 75 height 48
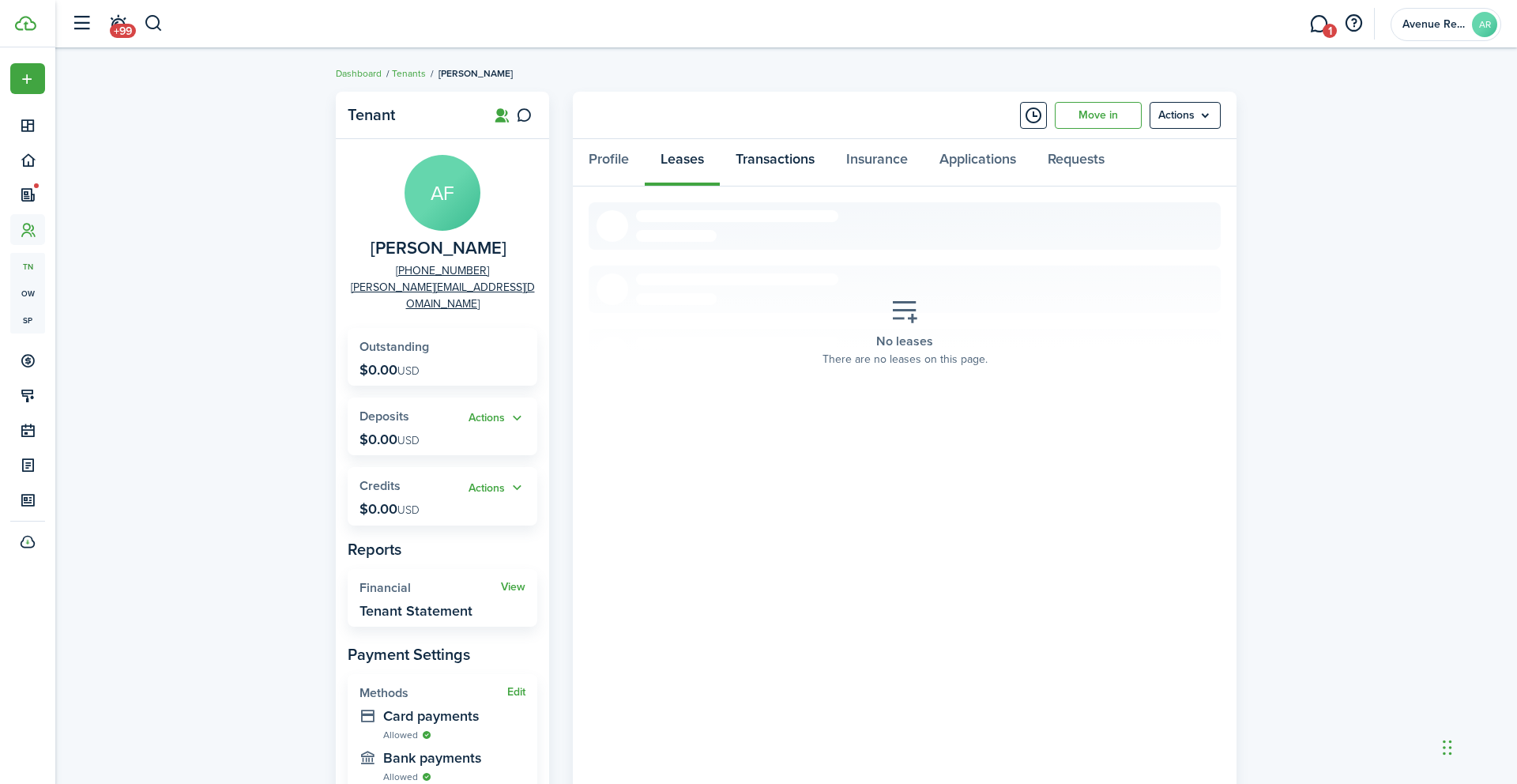
click at [776, 160] on link "Transactions" at bounding box center [775, 162] width 111 height 48
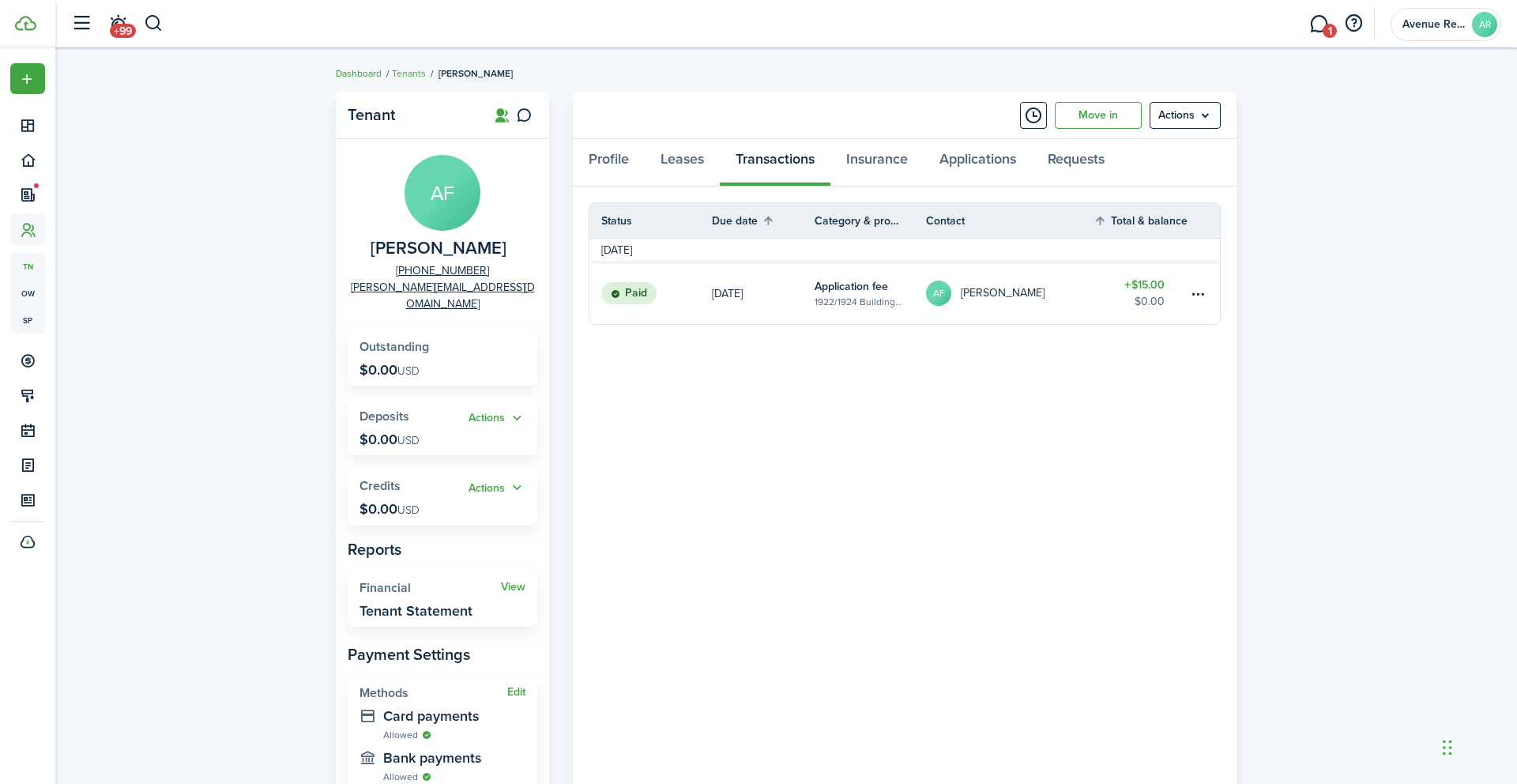
click at [352, 75] on link "Dashboard" at bounding box center [359, 74] width 46 height 14
